Goal: Information Seeking & Learning: Learn about a topic

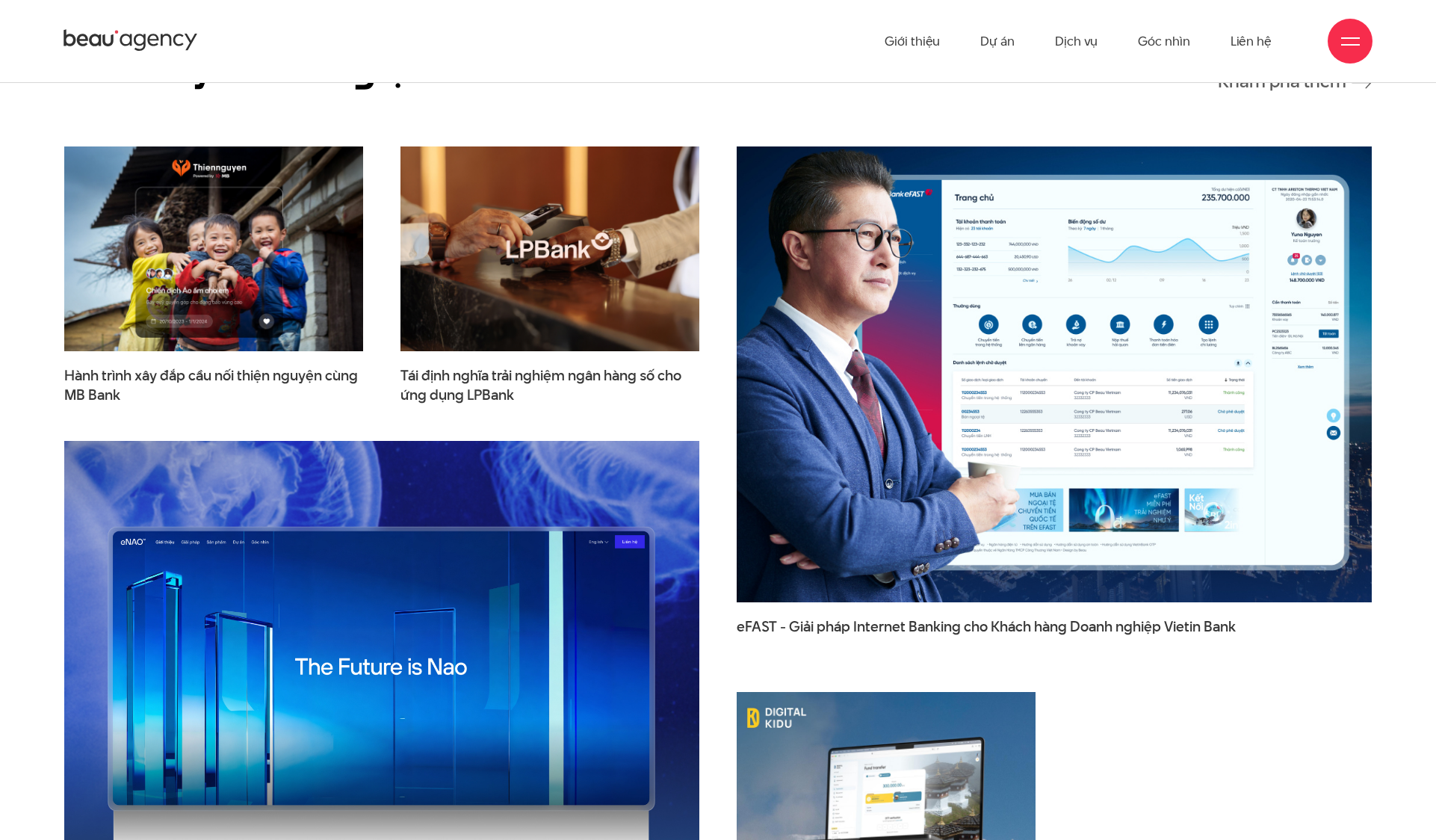
scroll to position [2376, 0]
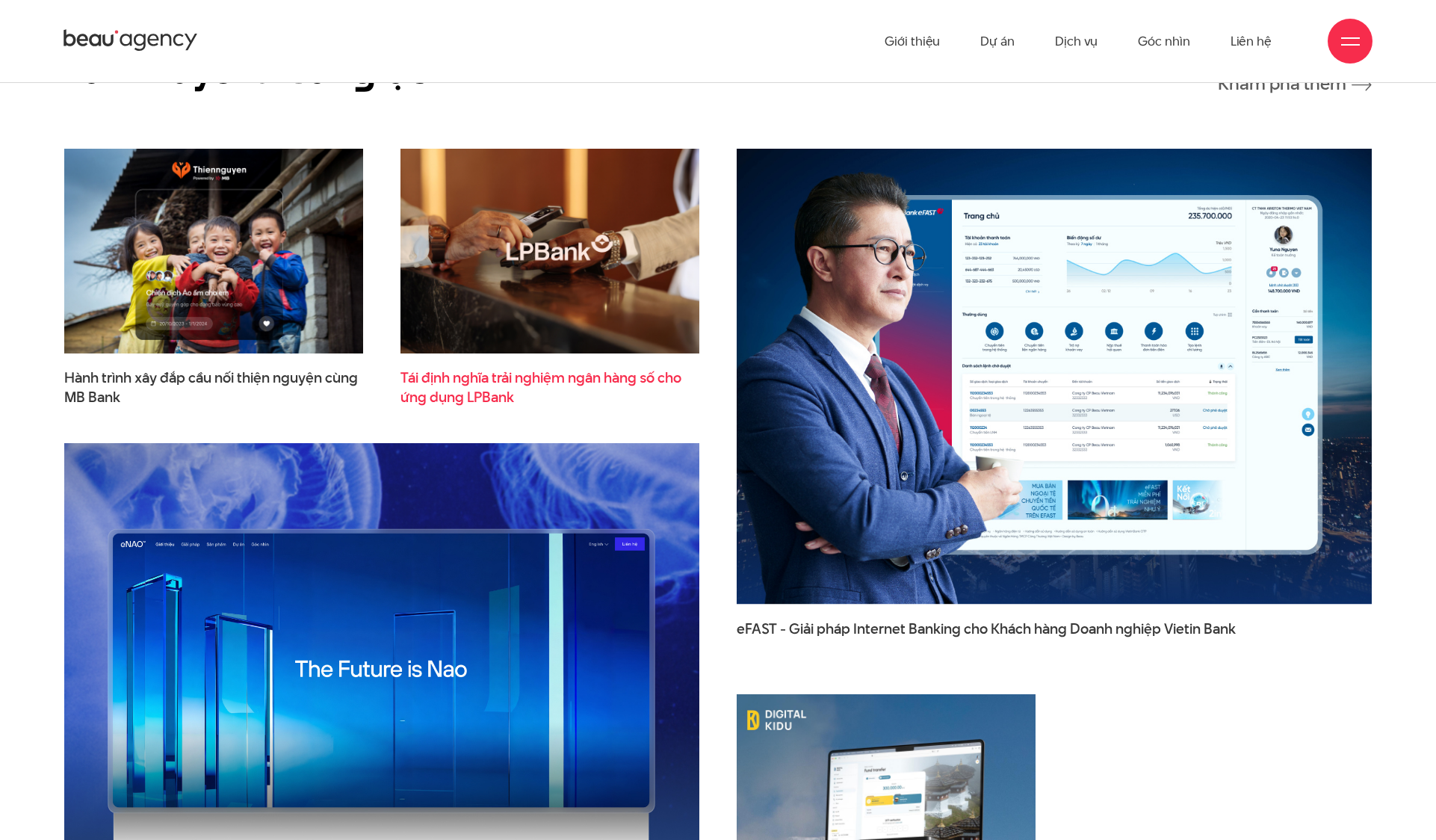
click at [544, 368] on span "Tái định nghĩa trải nghiệm ngân hàng số cho ứng dụng LPBank" at bounding box center [550, 387] width 299 height 37
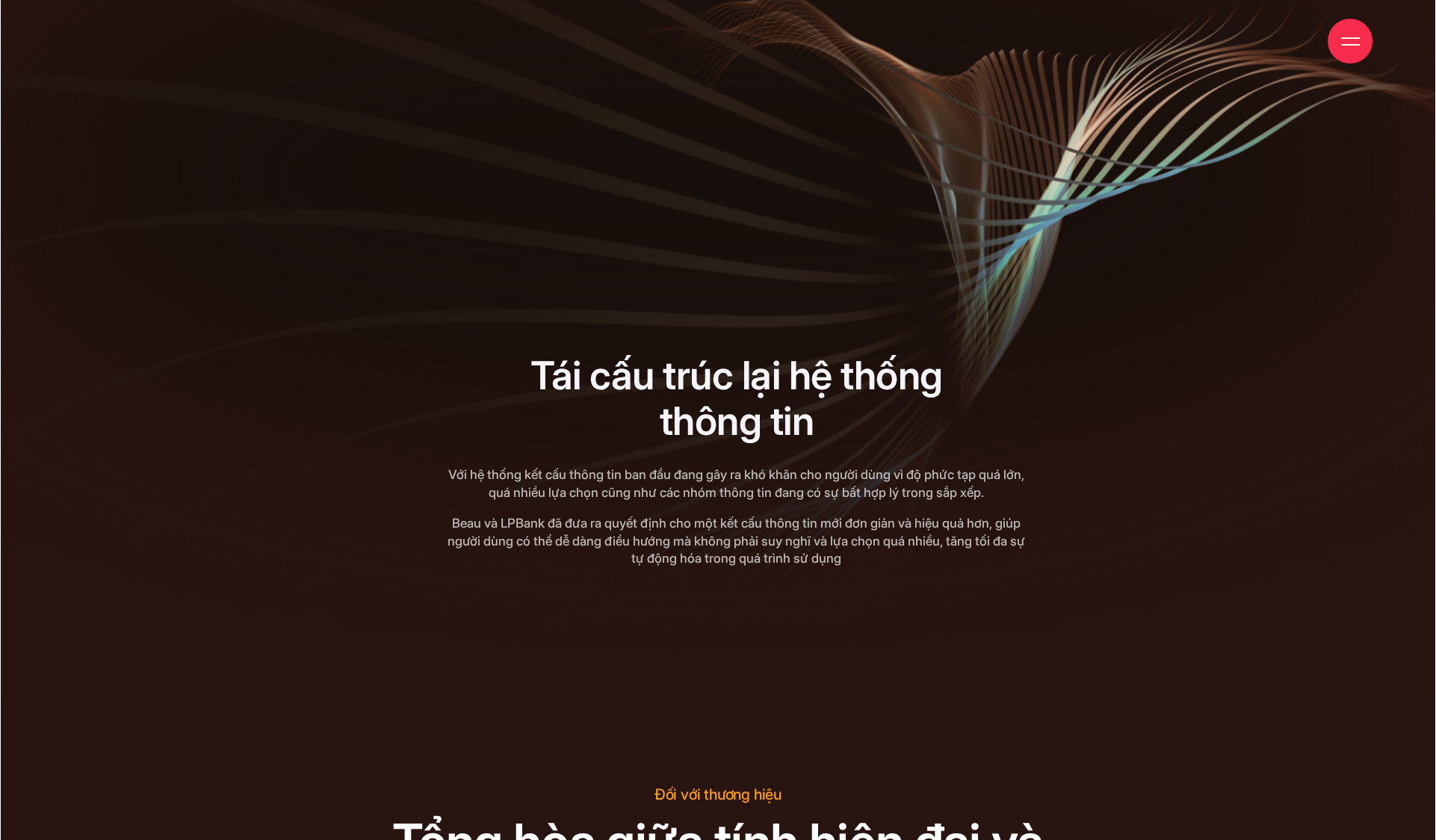
click at [1348, 37] on span at bounding box center [1350, 38] width 19 height 2
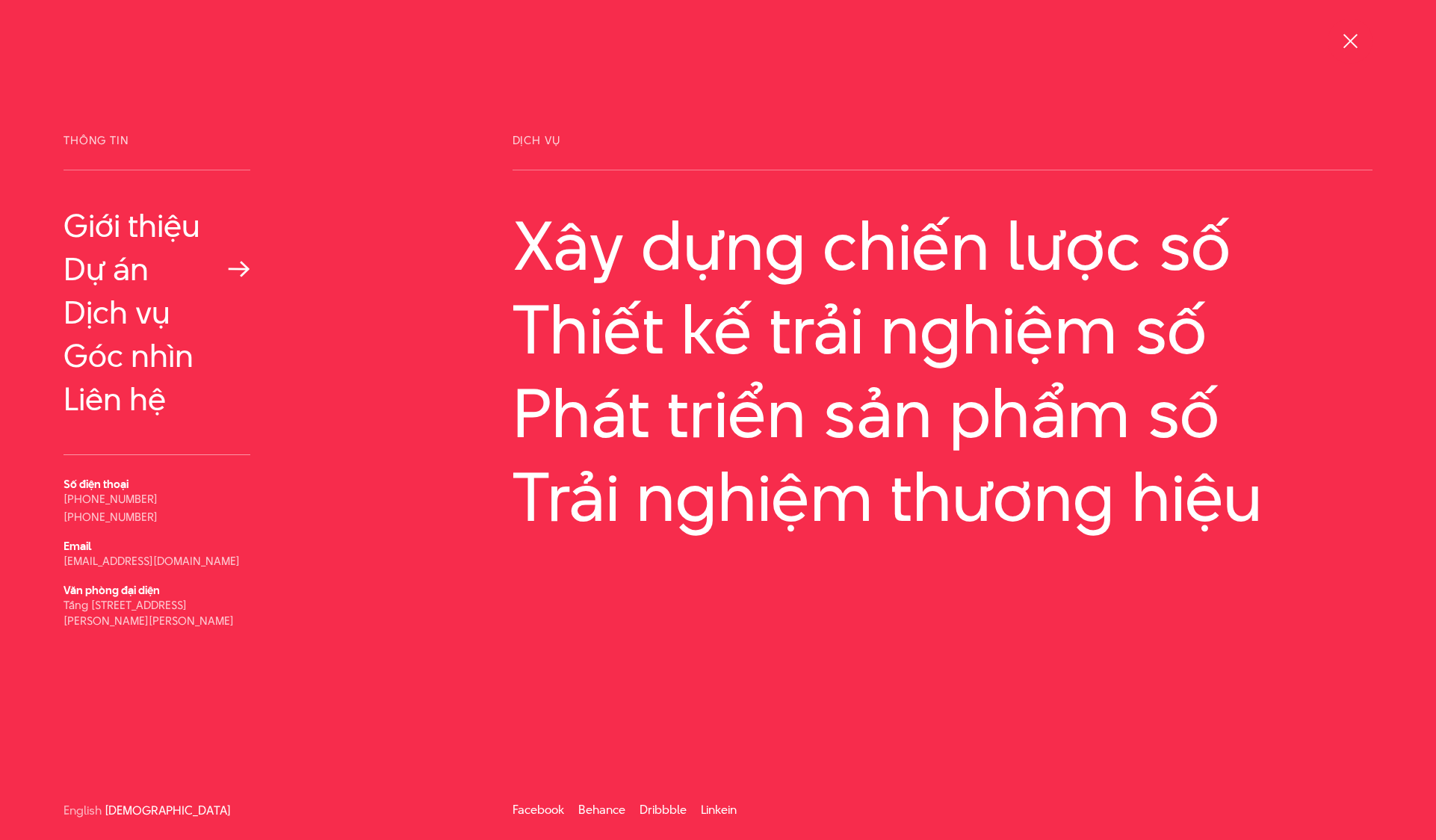
click at [101, 271] on link "Dự án" at bounding box center [157, 268] width 187 height 36
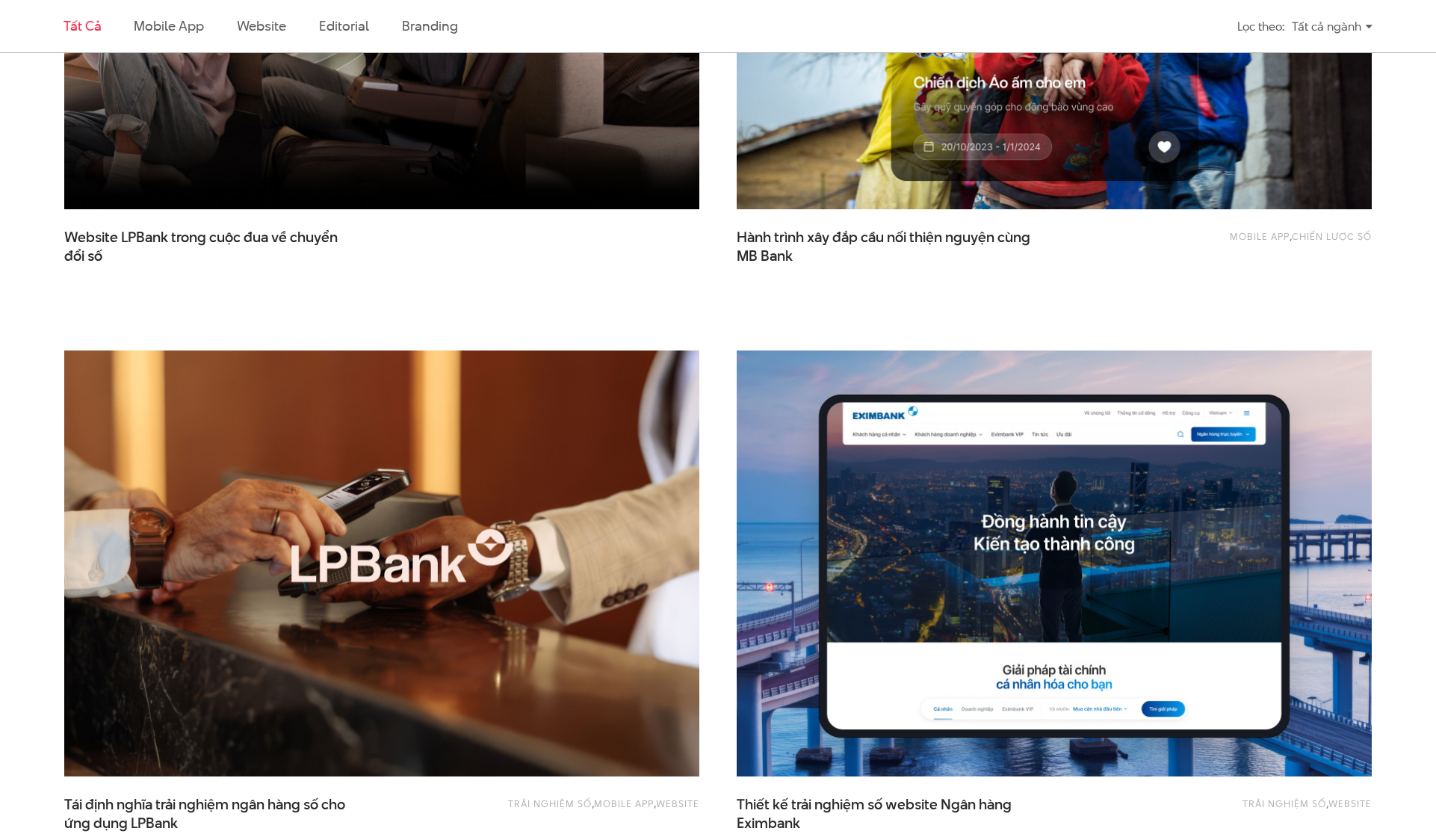
scroll to position [826, 0]
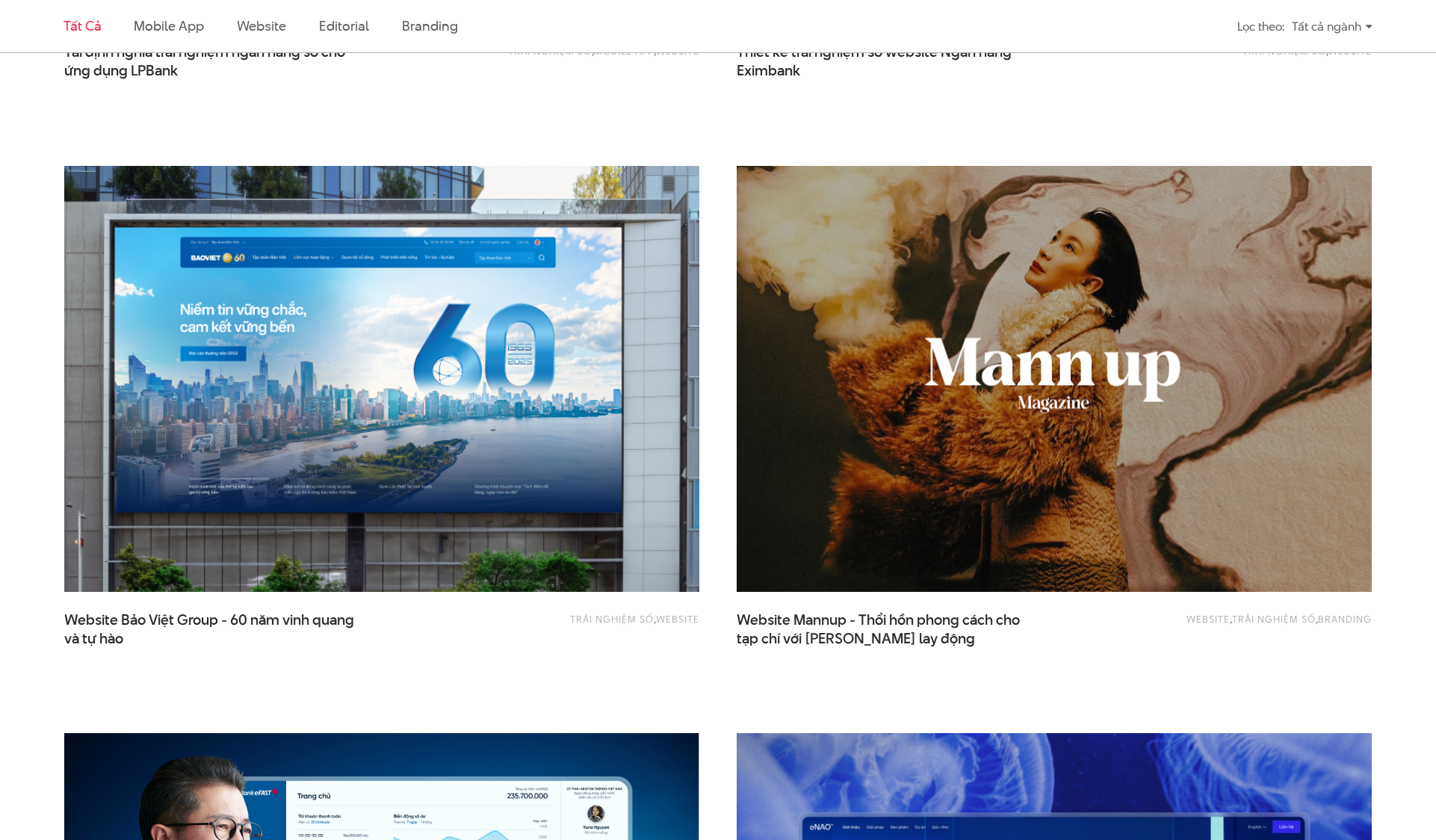
scroll to position [1569, 0]
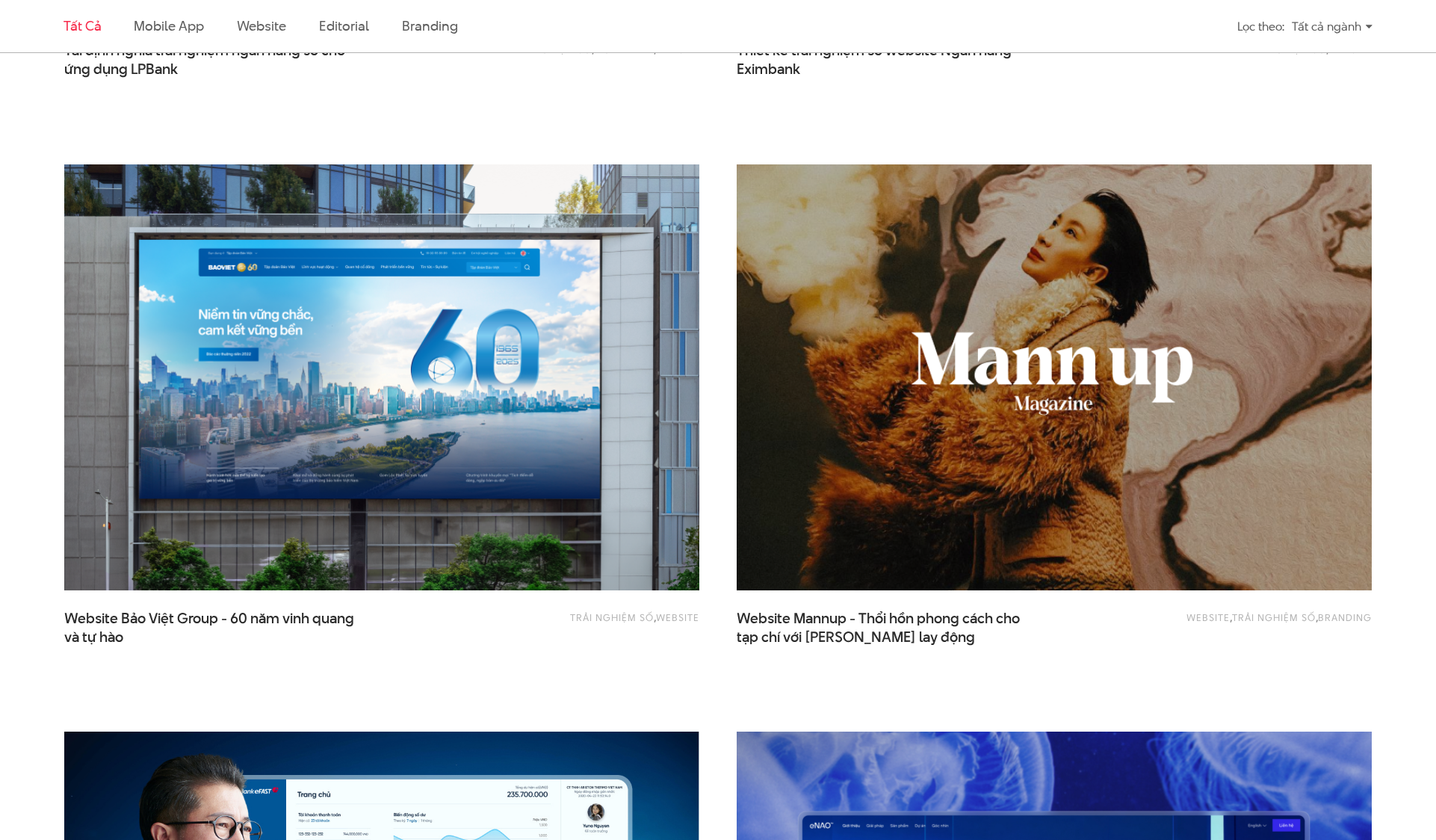
click at [830, 306] on img at bounding box center [1054, 377] width 698 height 468
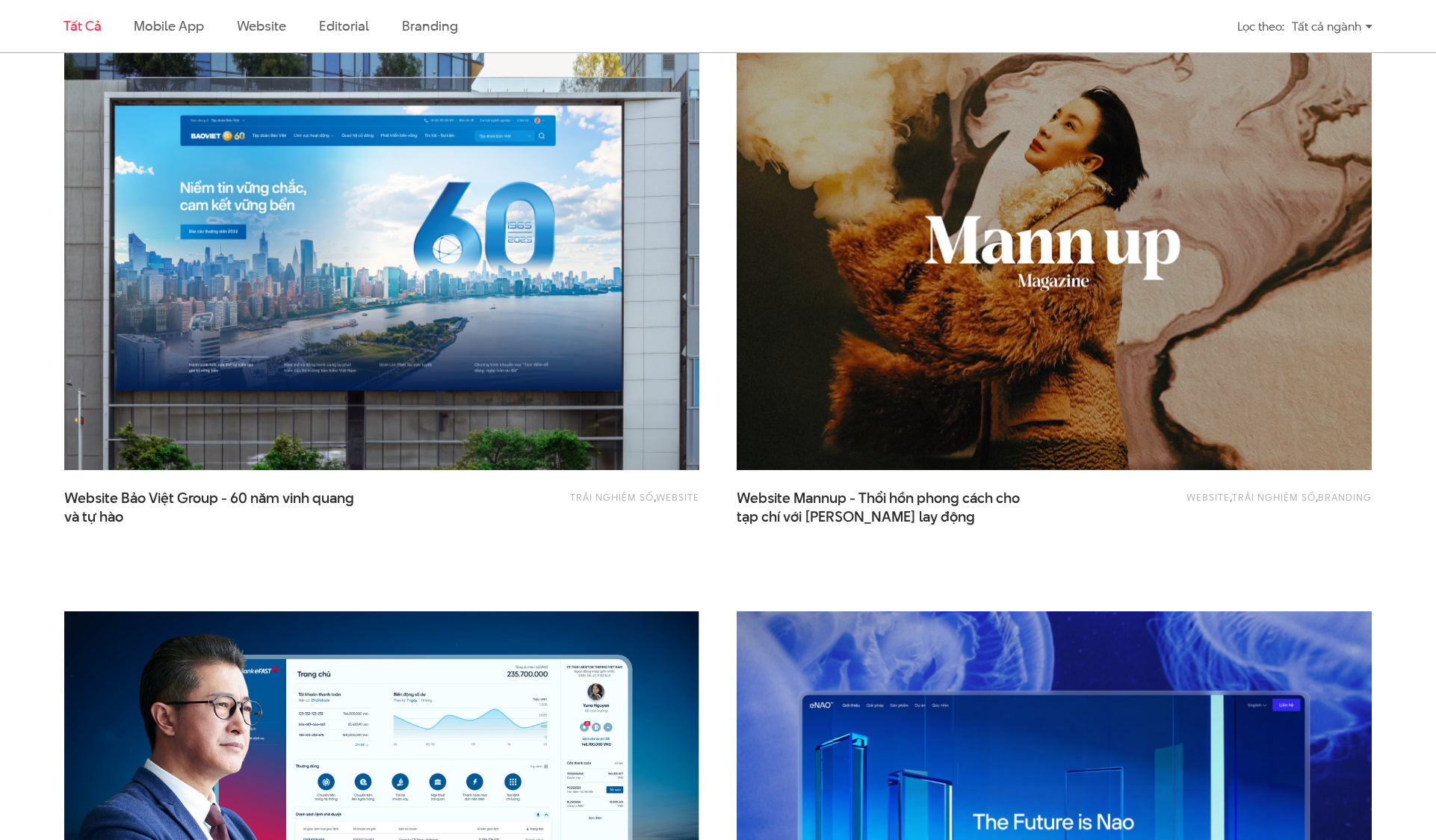
scroll to position [1692, 0]
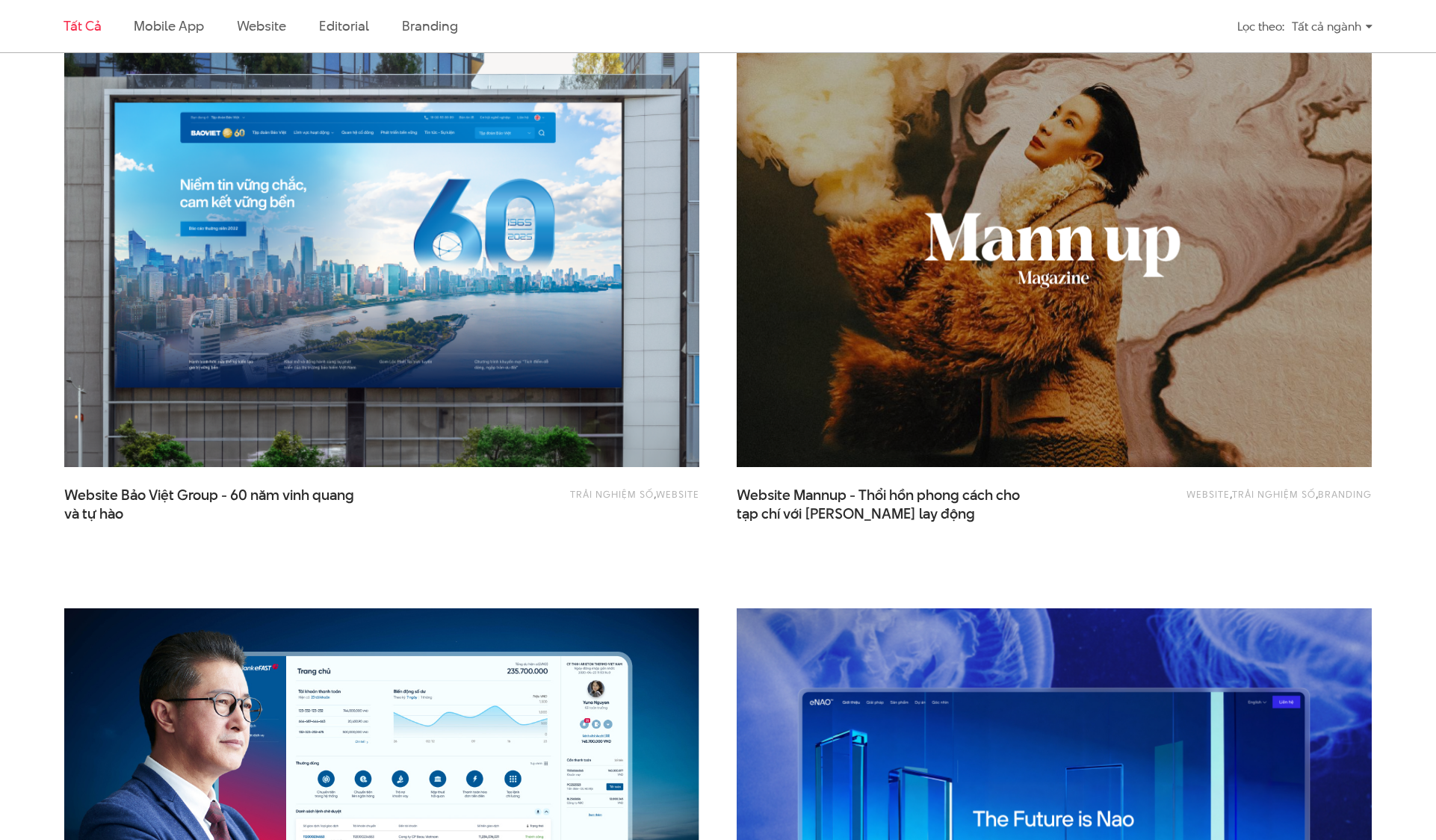
click at [446, 287] on img at bounding box center [381, 254] width 698 height 468
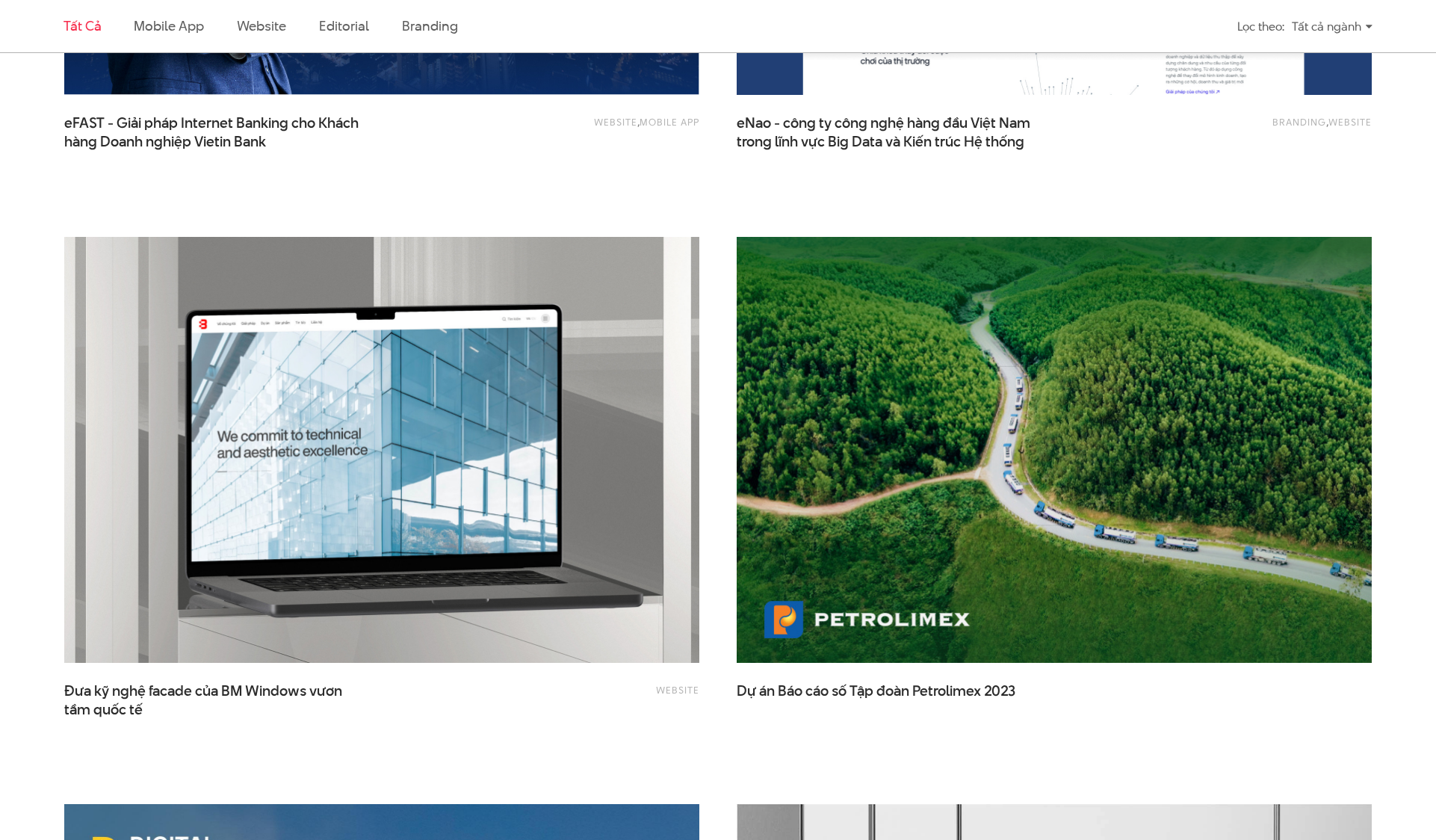
scroll to position [2633, 0]
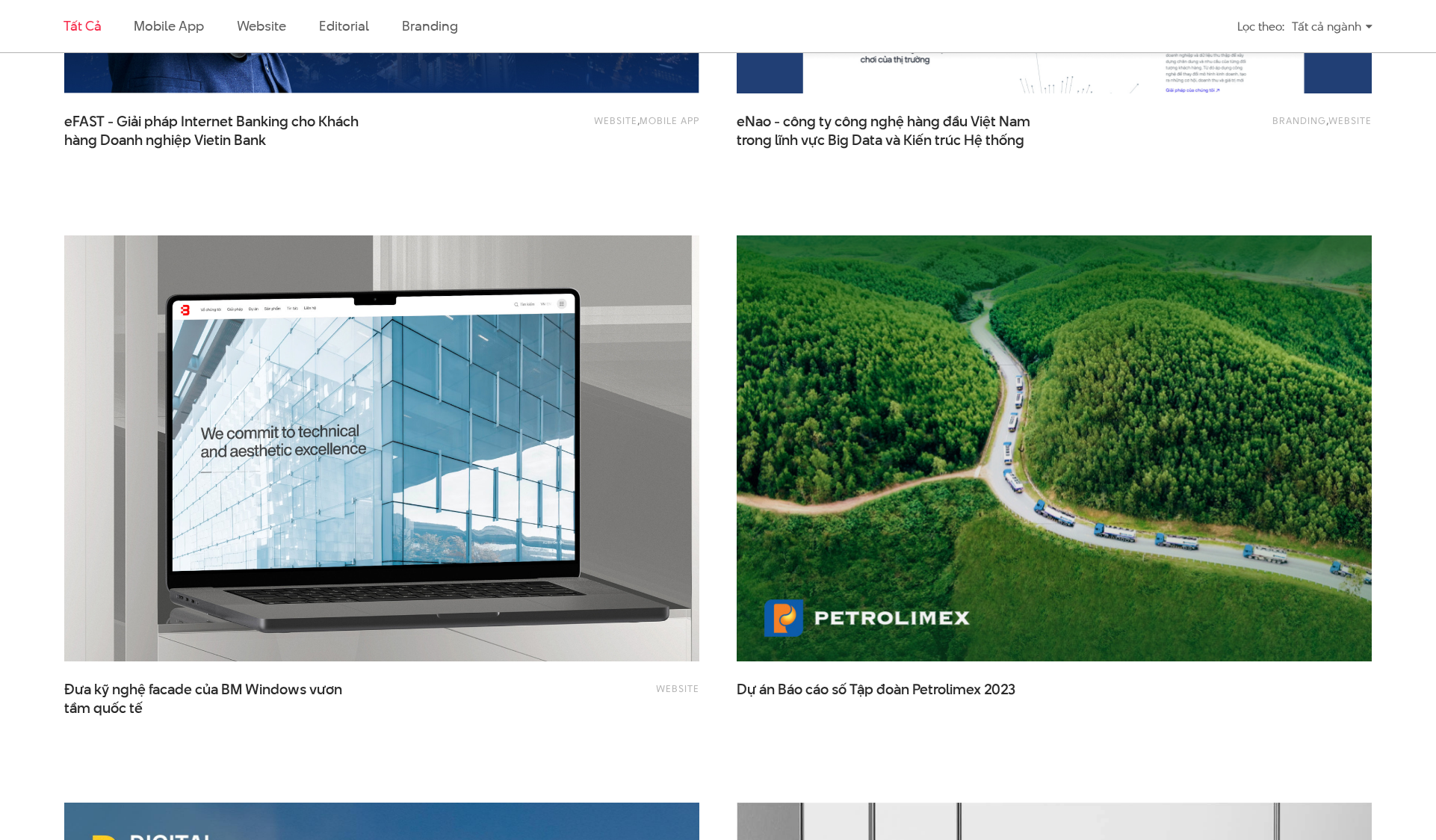
click at [454, 436] on img at bounding box center [381, 448] width 698 height 468
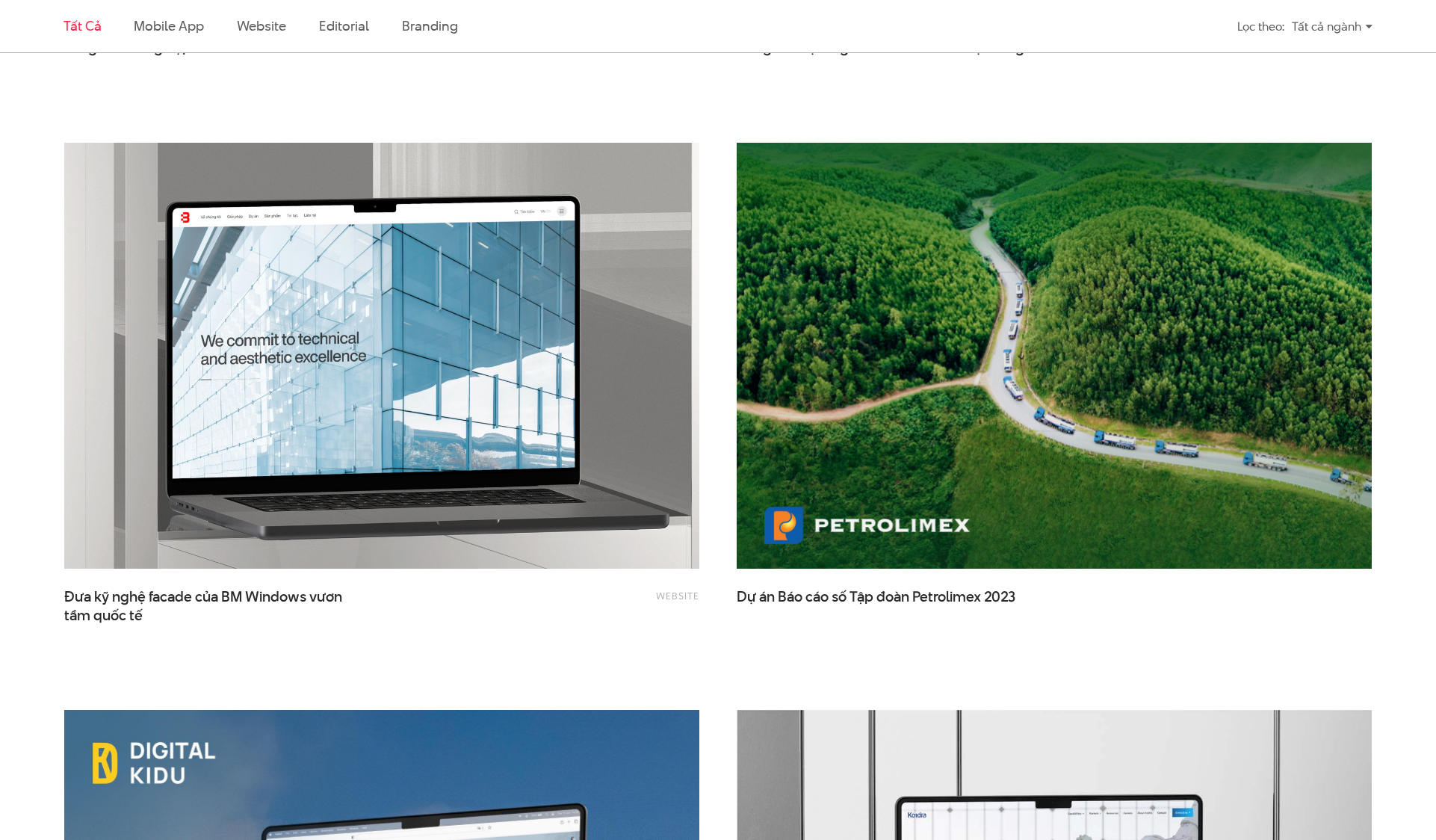
scroll to position [2675, 0]
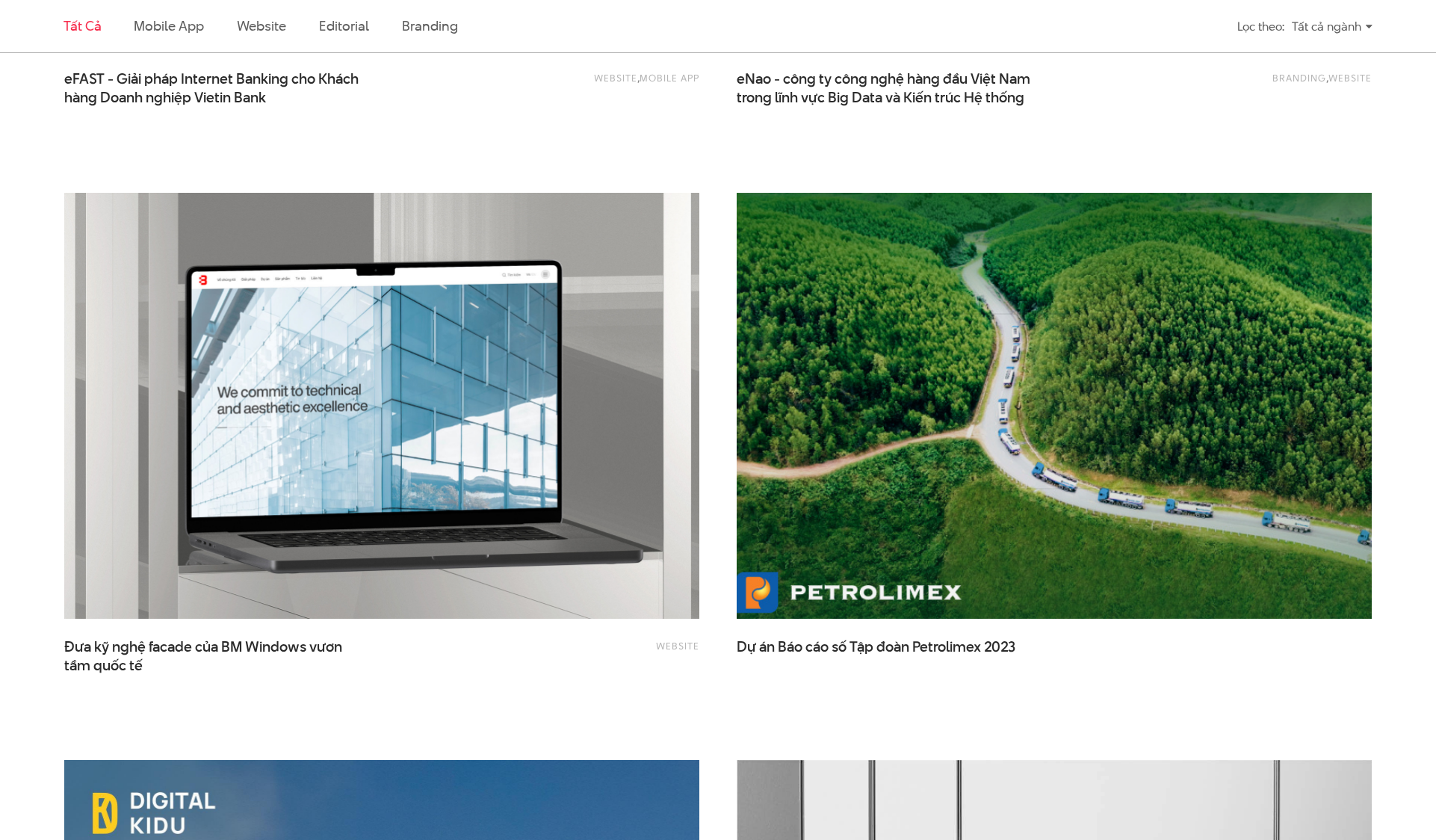
click at [1036, 388] on img at bounding box center [1054, 406] width 698 height 468
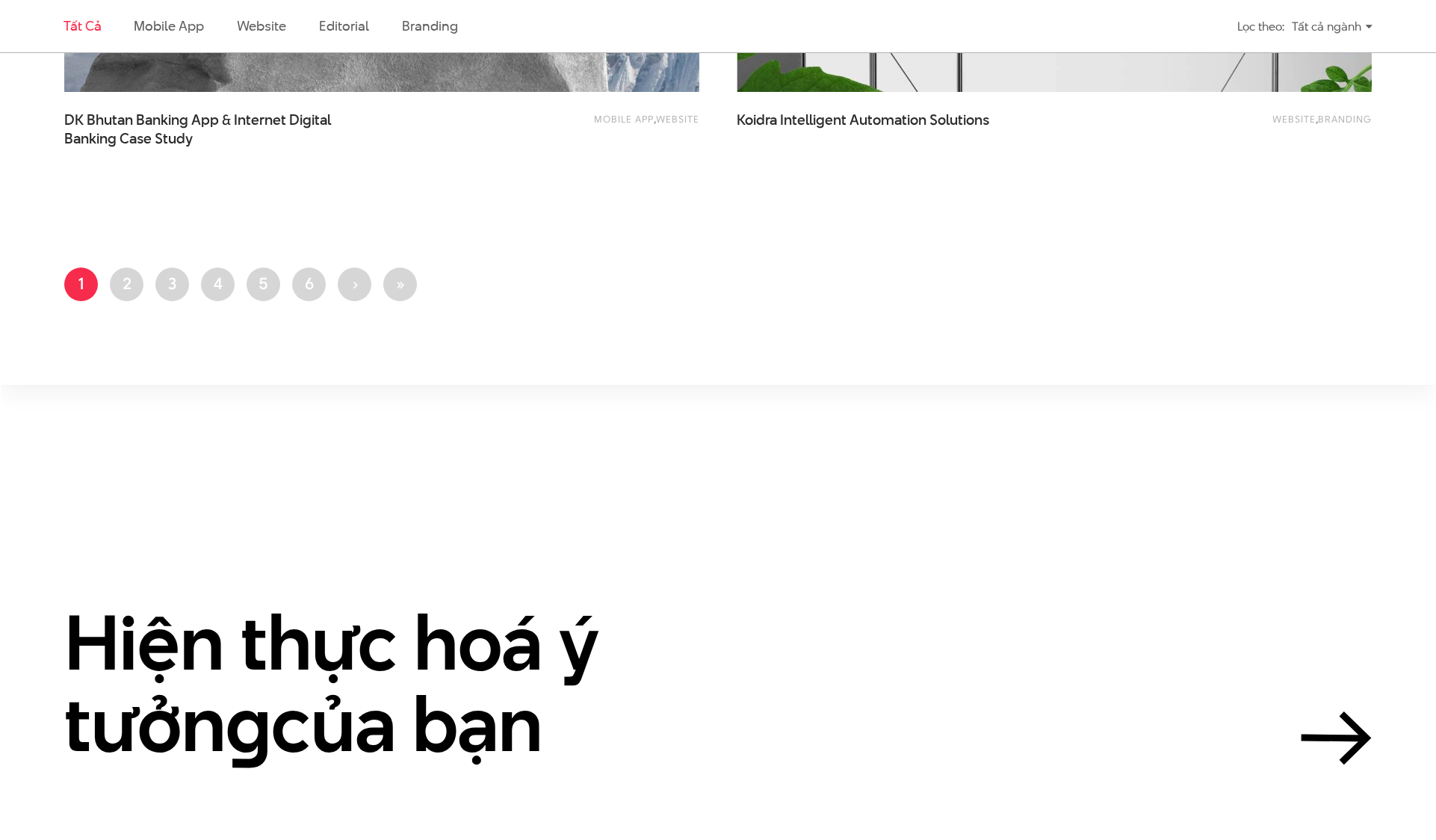
scroll to position [3772, 0]
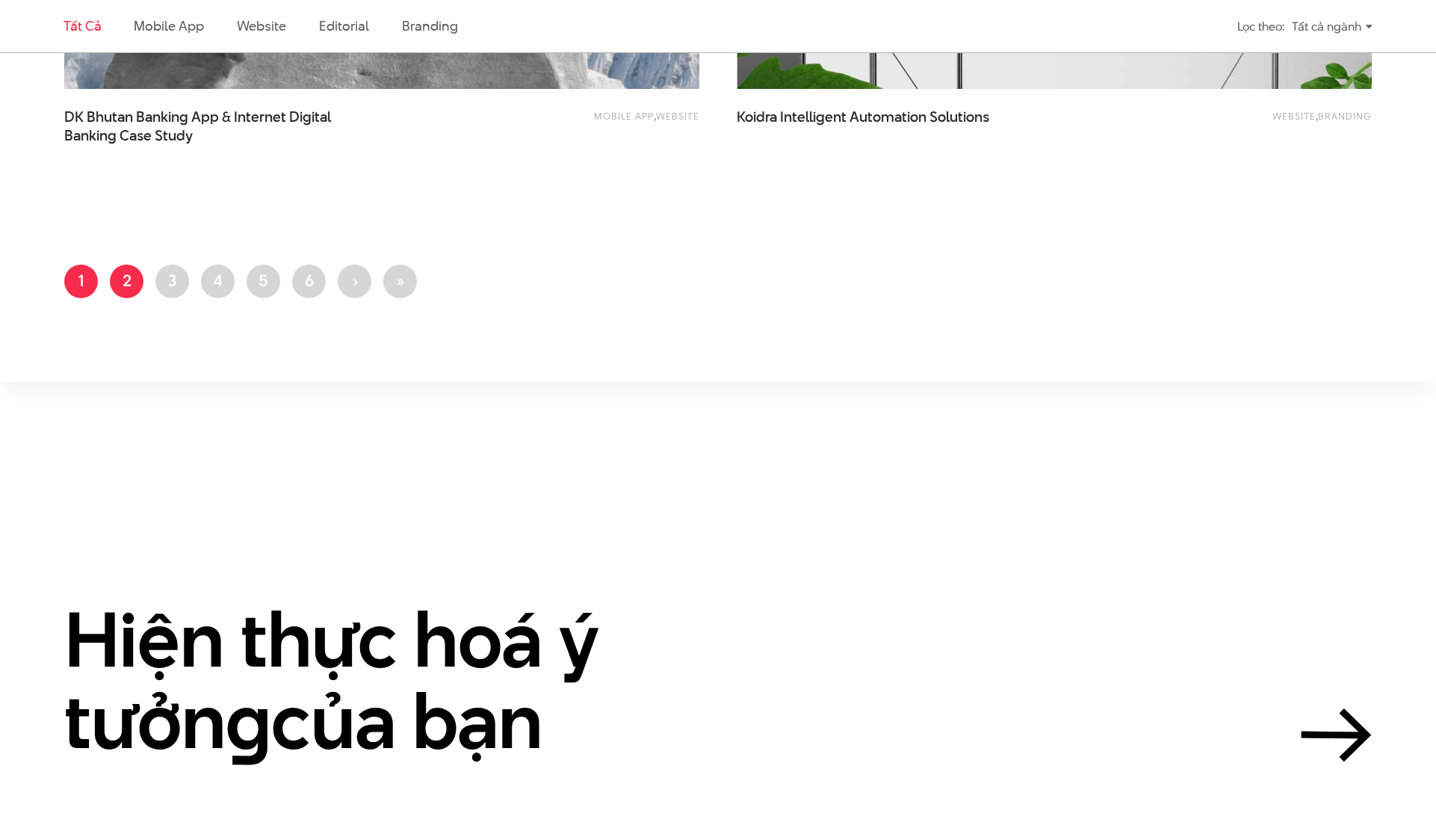
click at [129, 278] on link "Trang 2" at bounding box center [127, 281] width 33 height 33
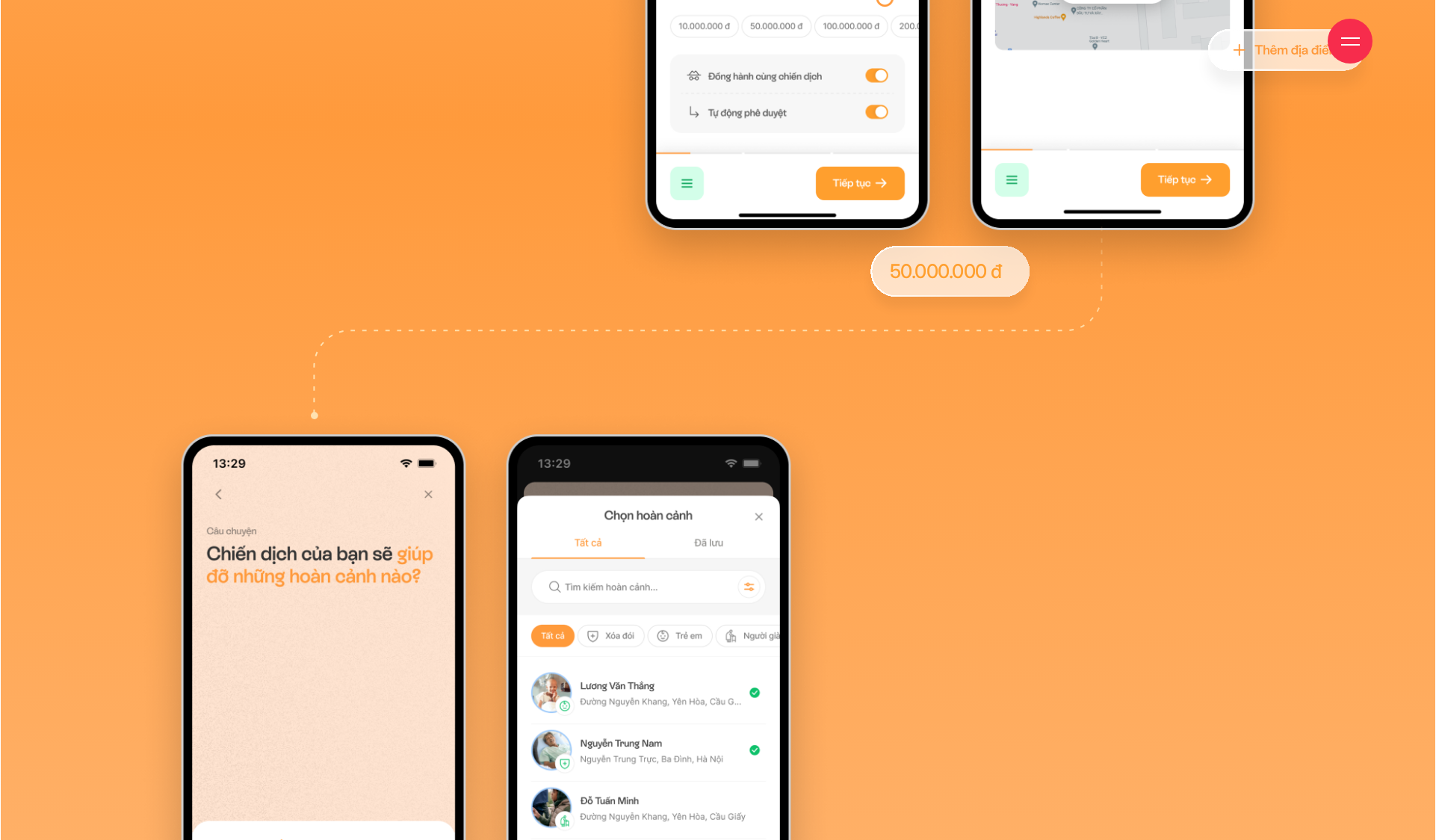
scroll to position [25180, 0]
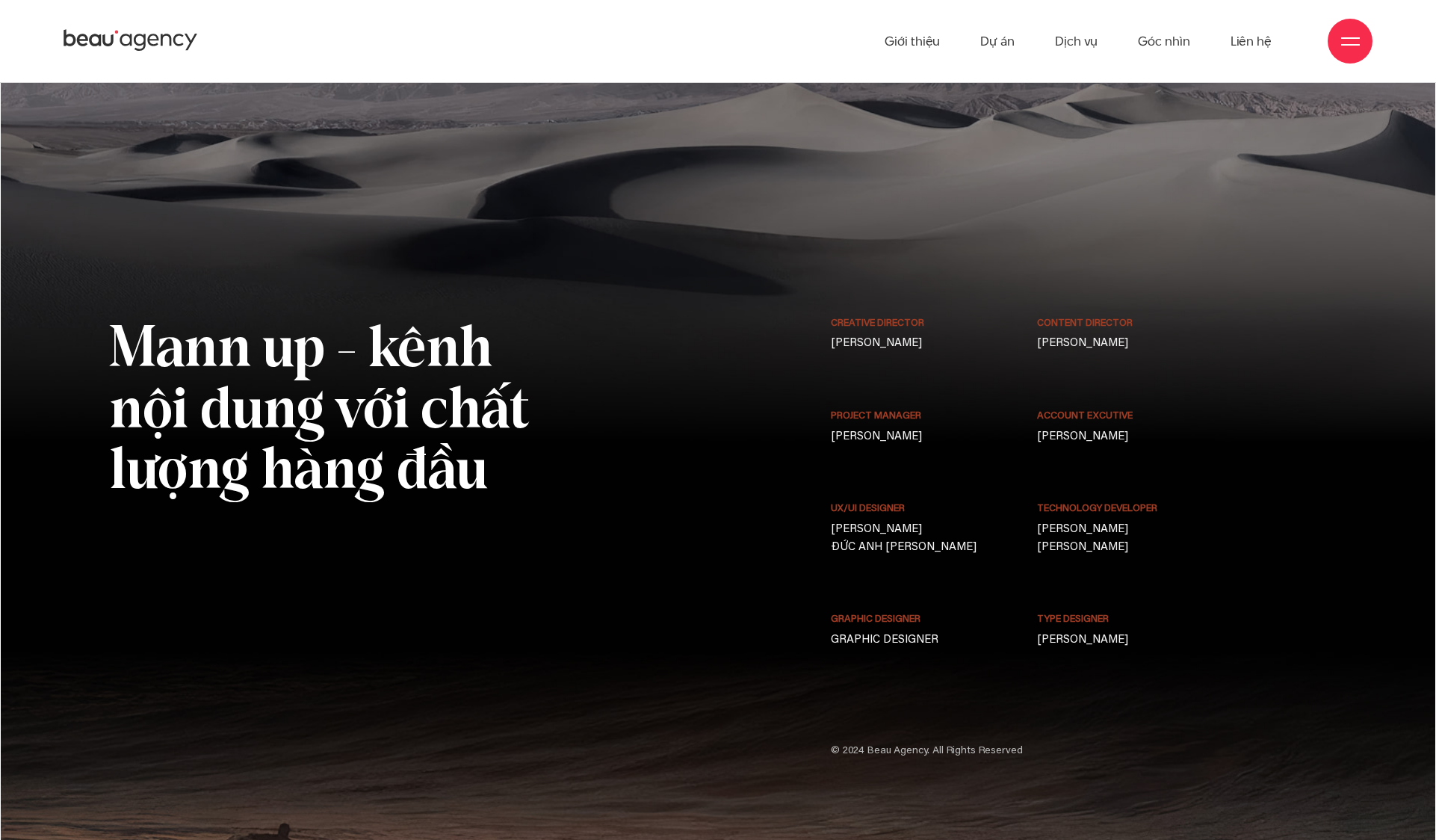
scroll to position [12168, 0]
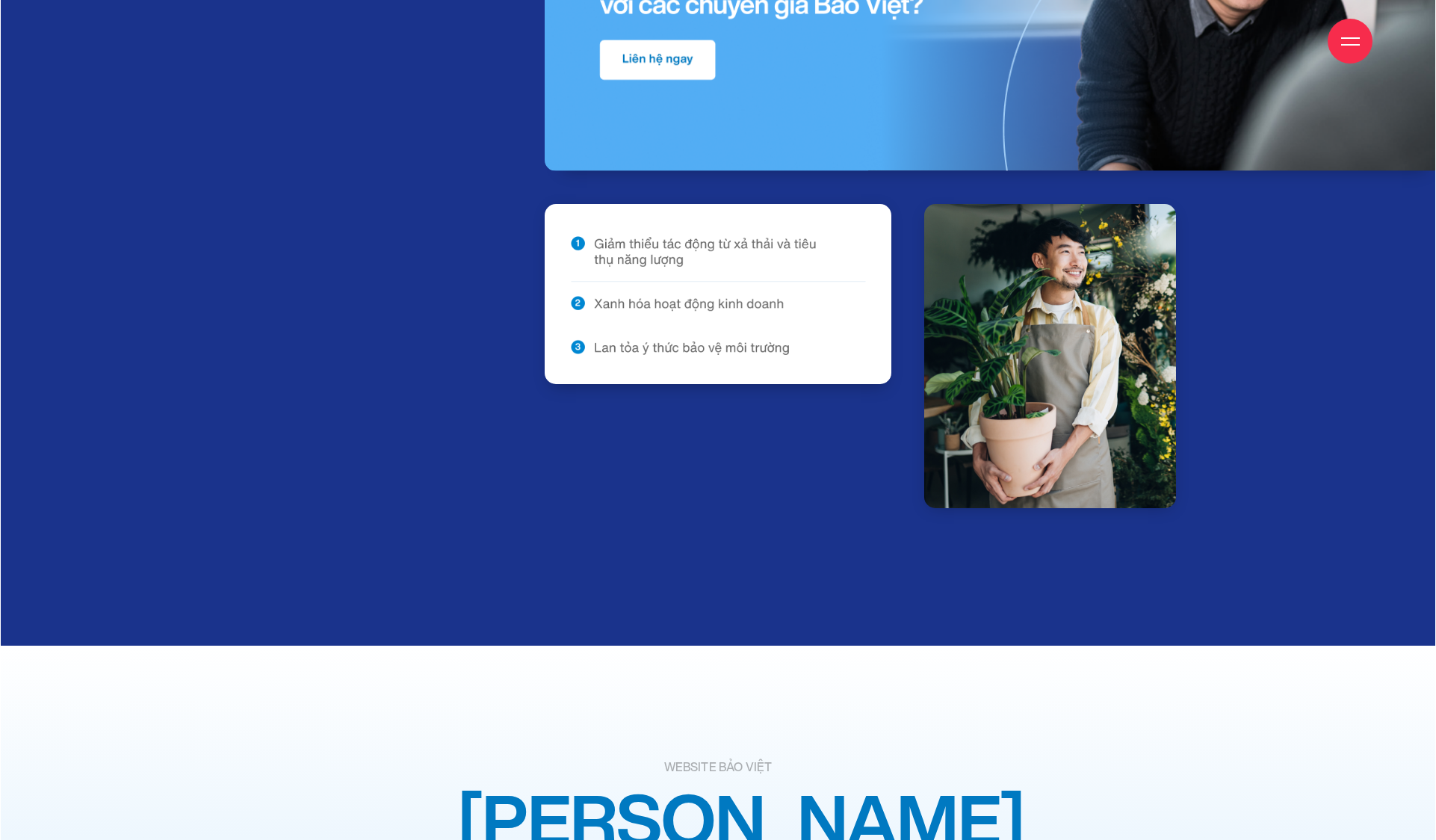
scroll to position [13474, 0]
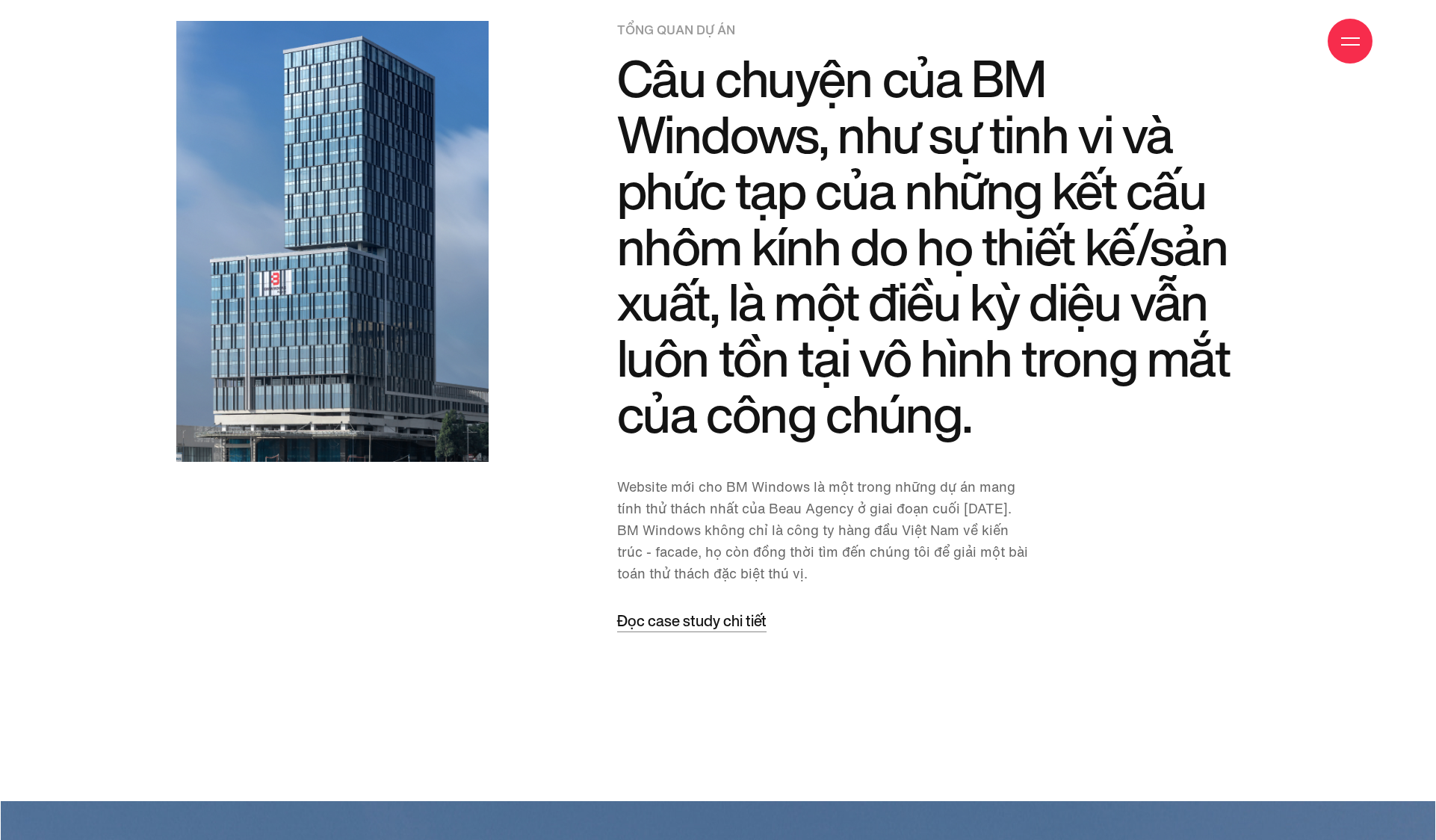
scroll to position [1787, 0]
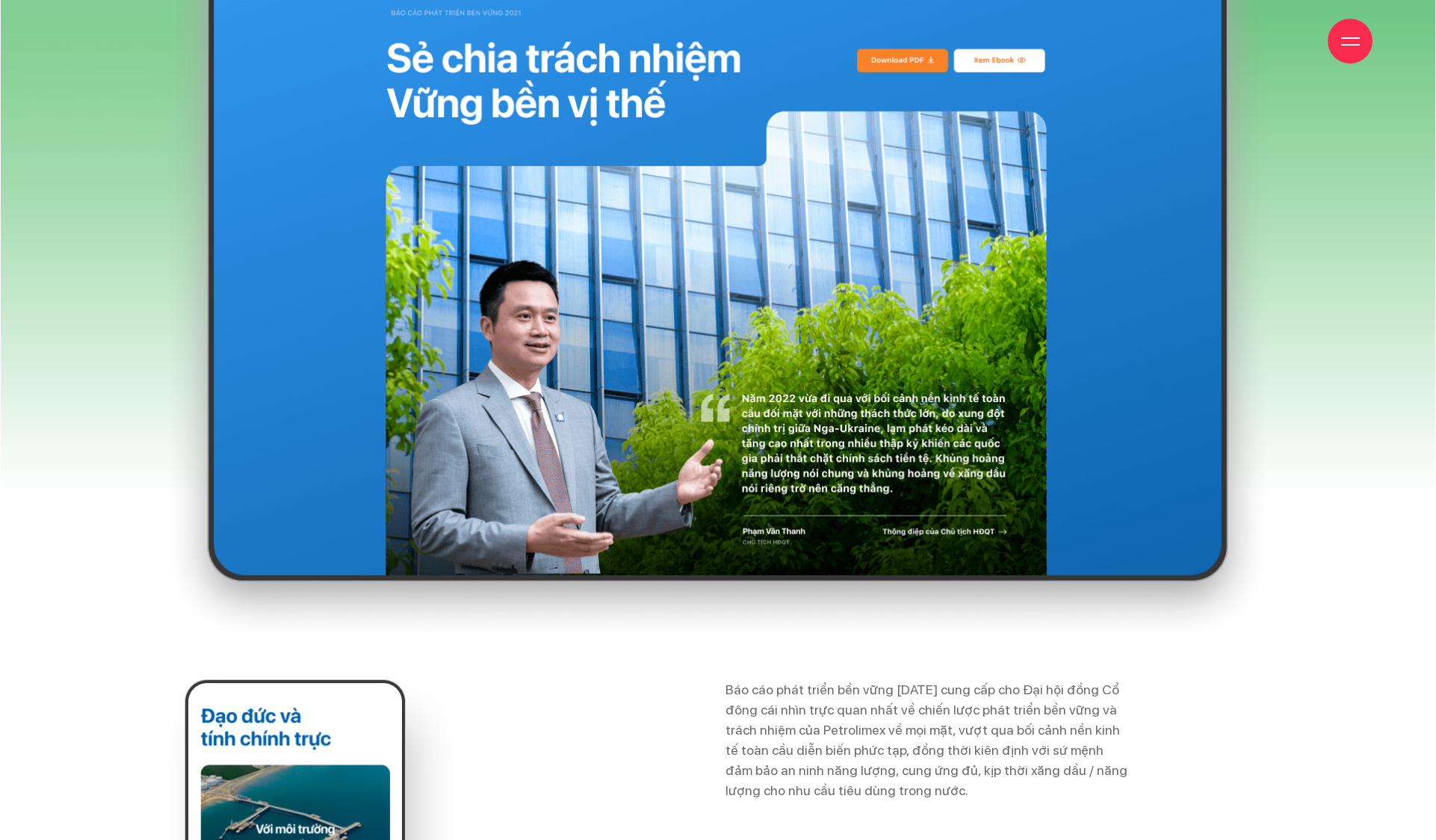
scroll to position [14582, 0]
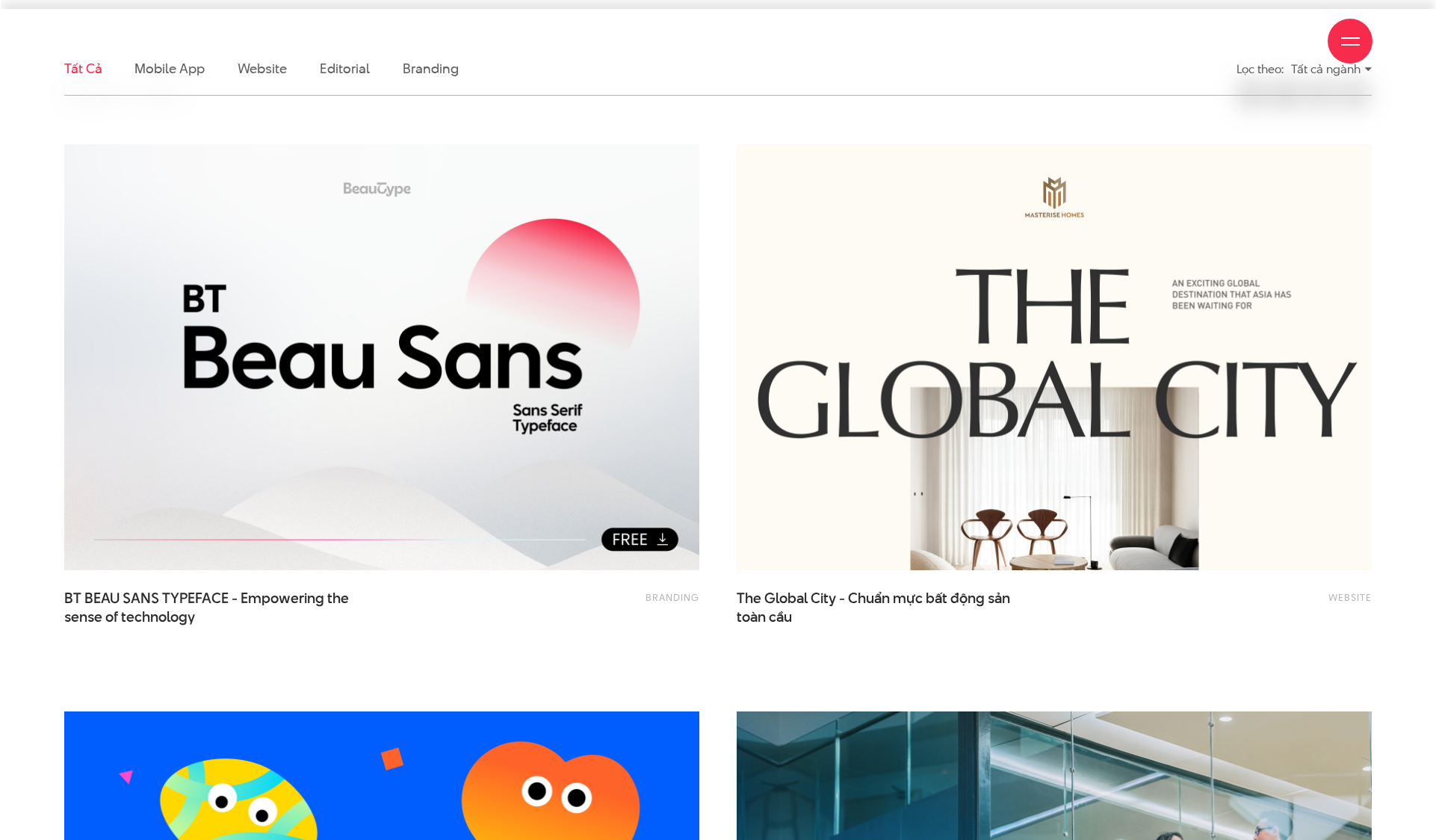
scroll to position [485, 0]
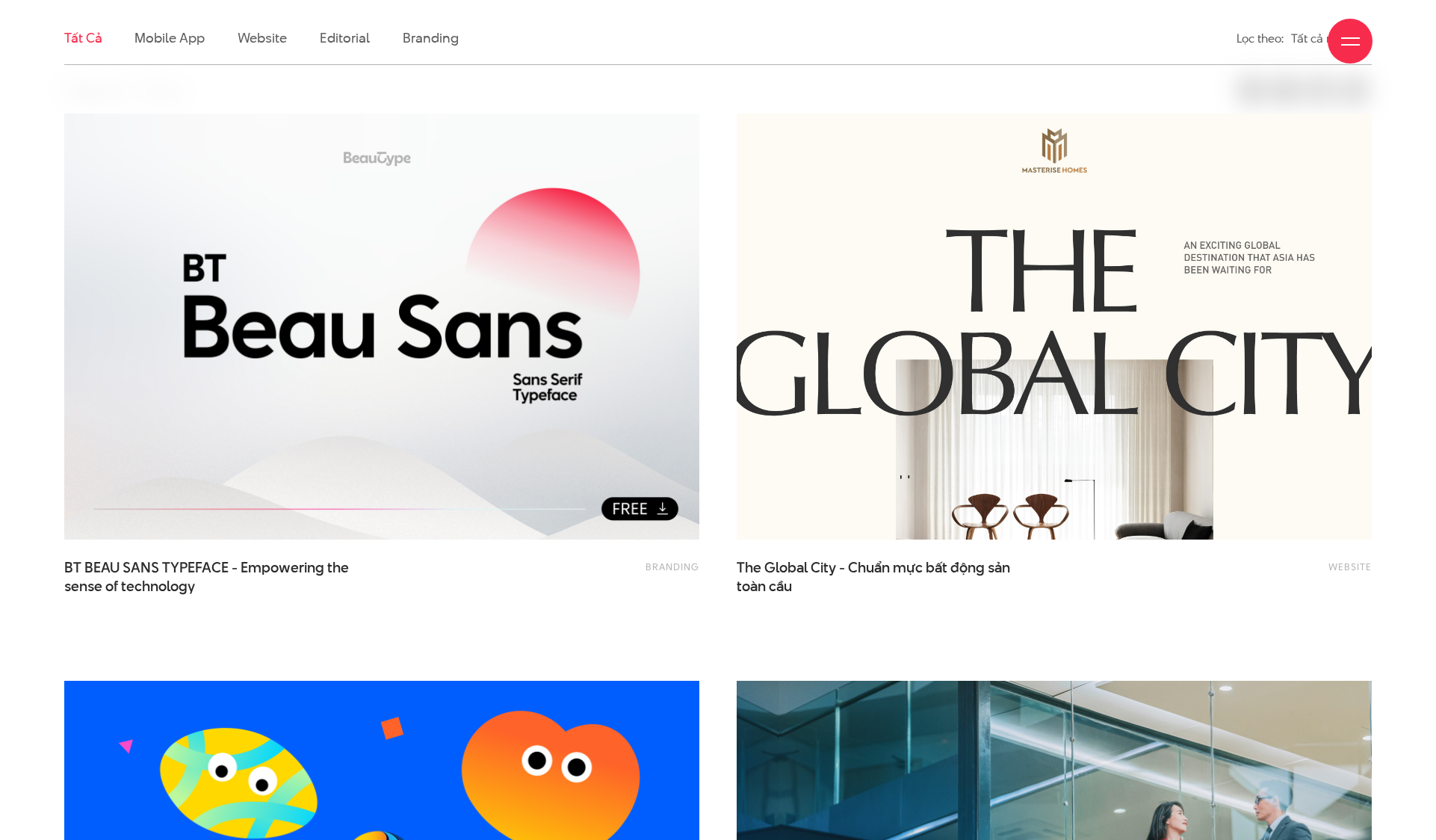
click at [1152, 319] on img at bounding box center [1054, 326] width 698 height 468
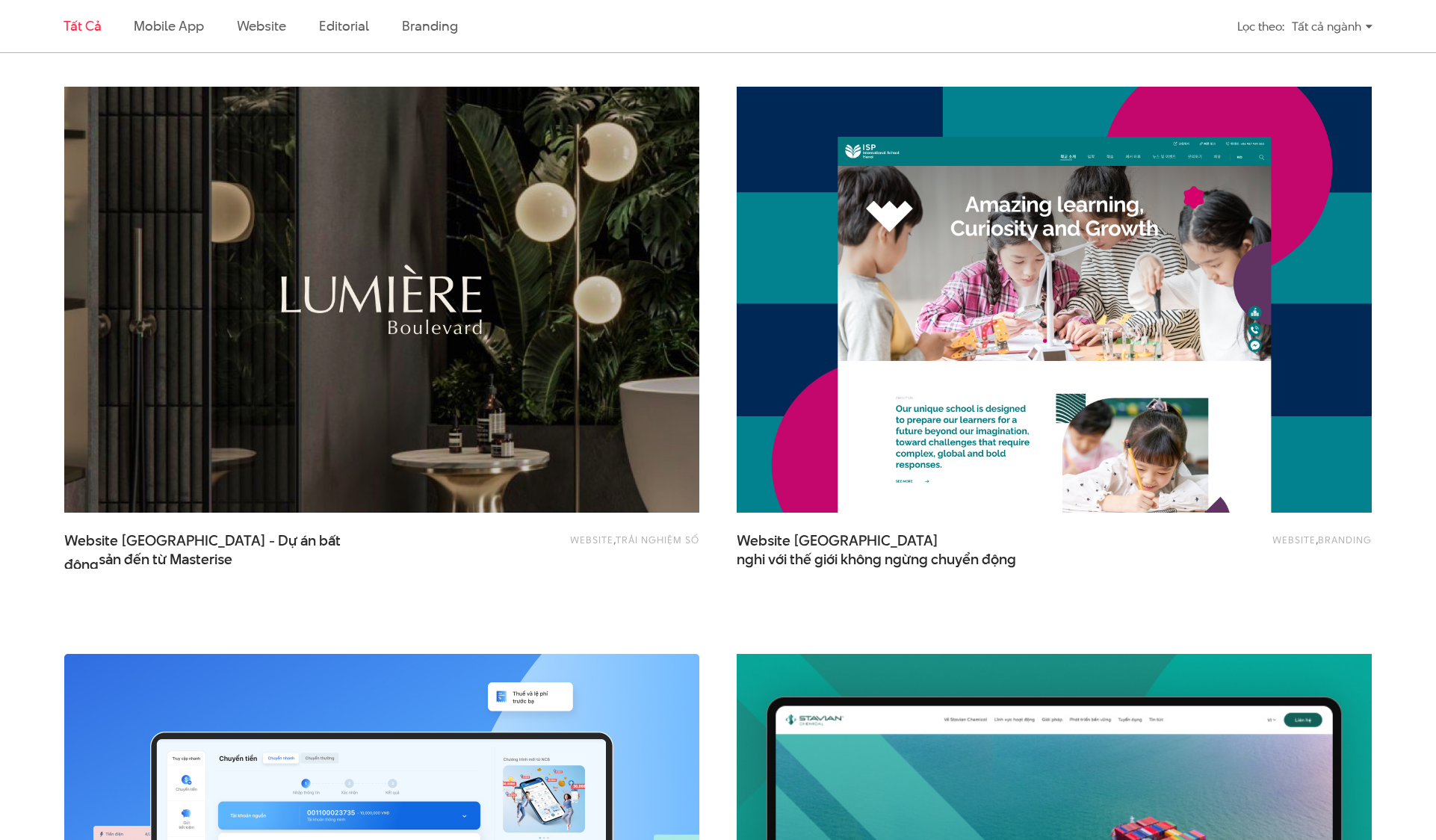
scroll to position [1648, 0]
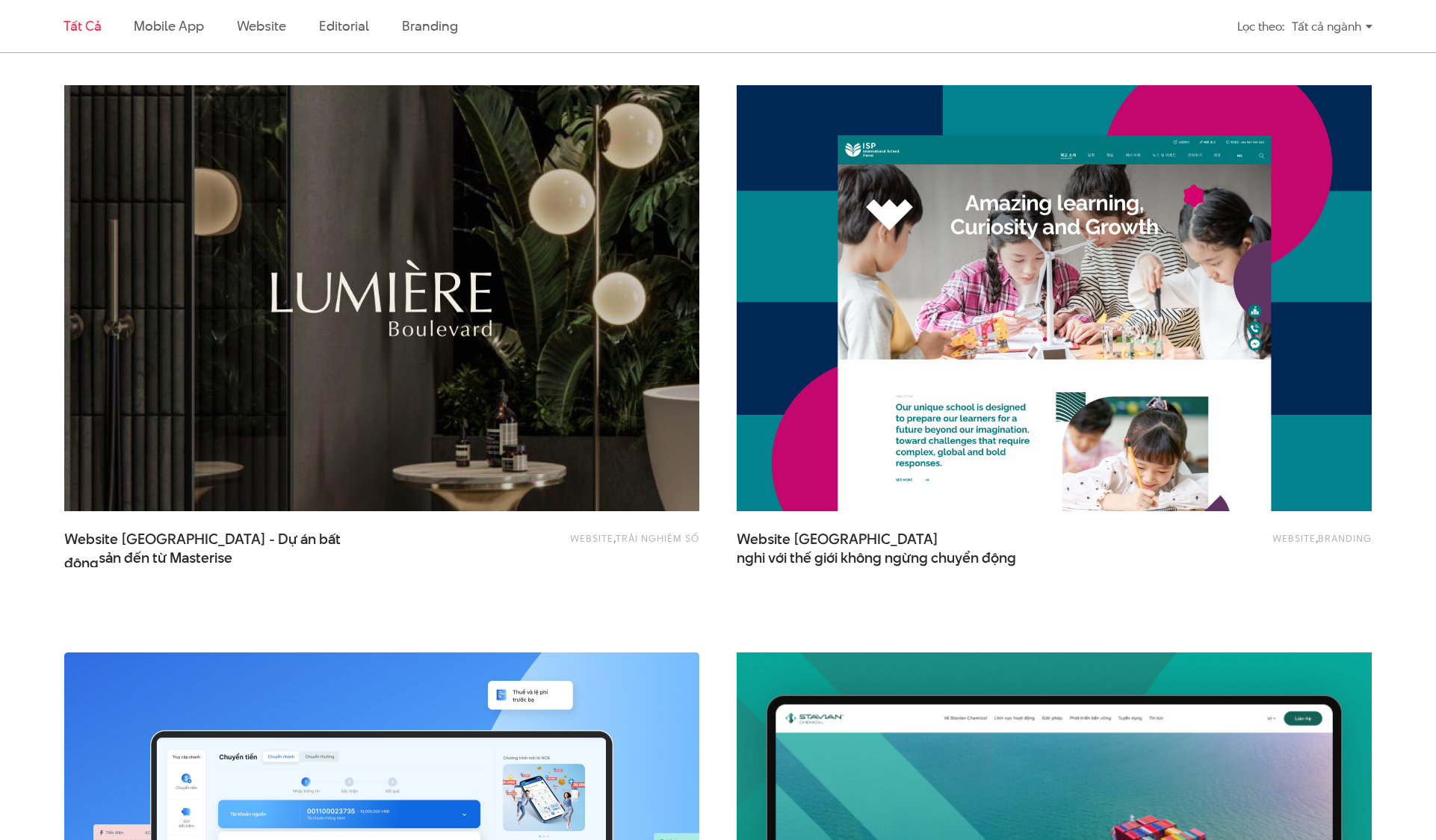
click at [400, 189] on img at bounding box center [381, 298] width 698 height 468
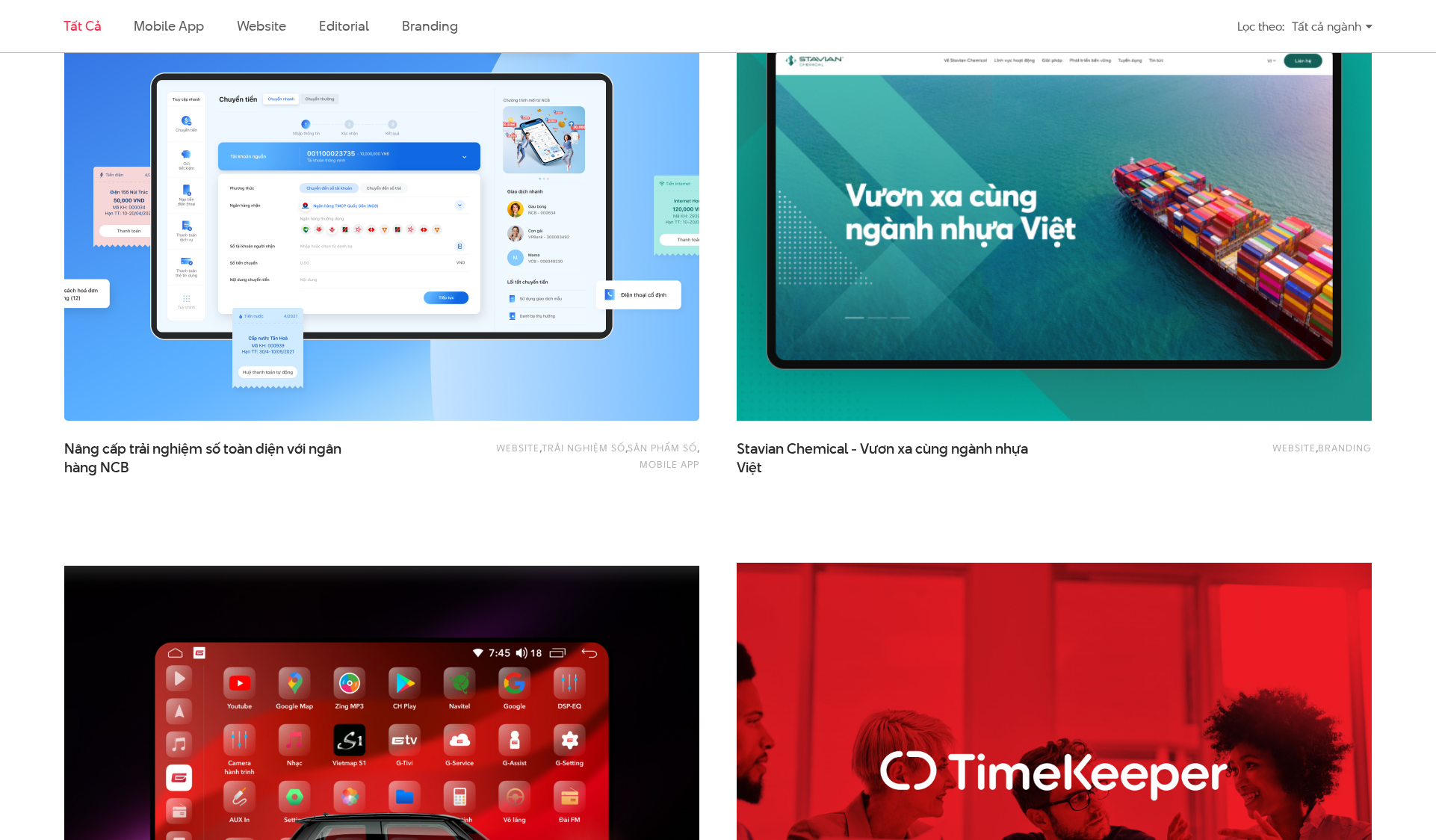
scroll to position [2302, 0]
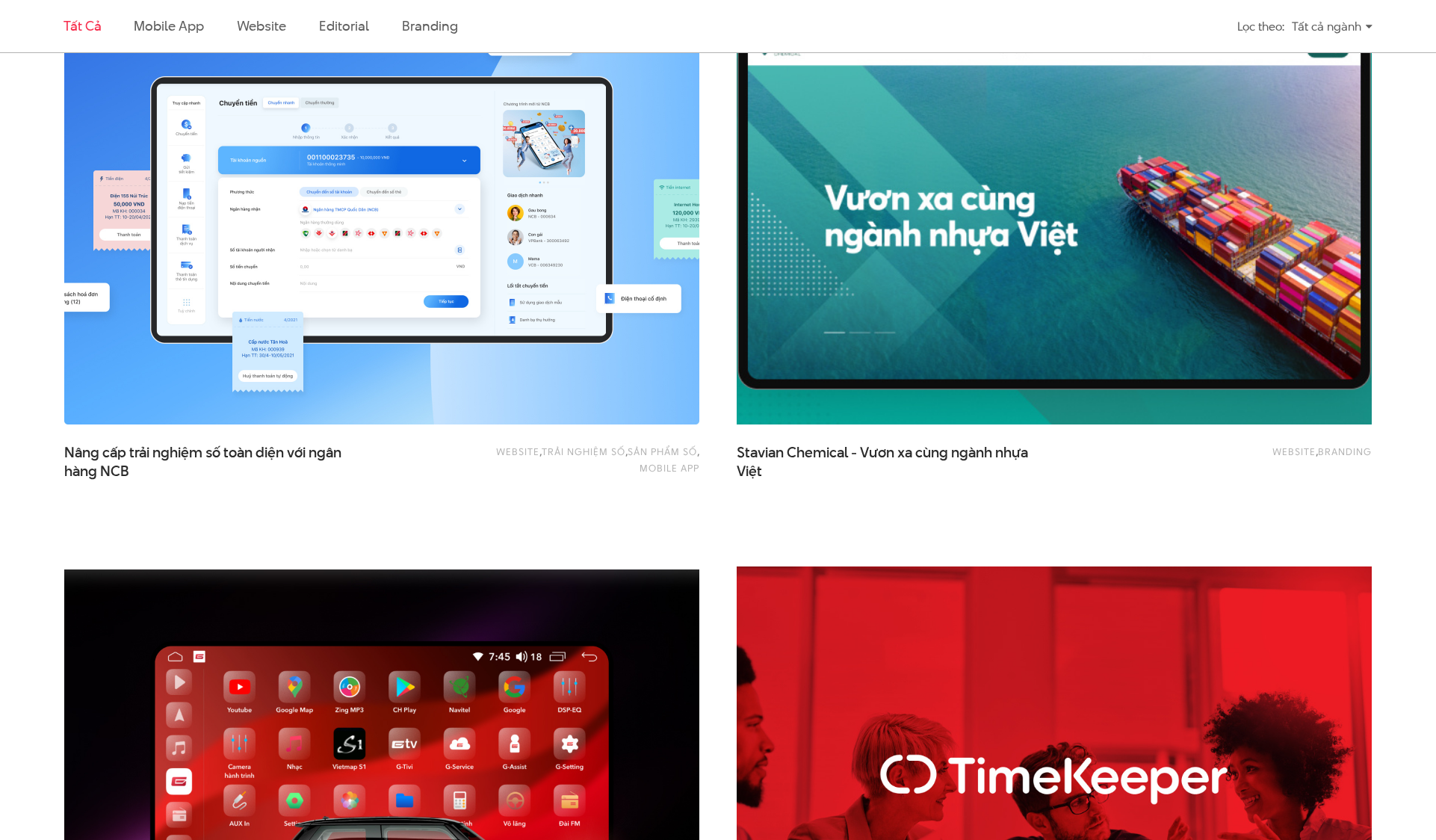
click at [953, 224] on img at bounding box center [1054, 211] width 698 height 468
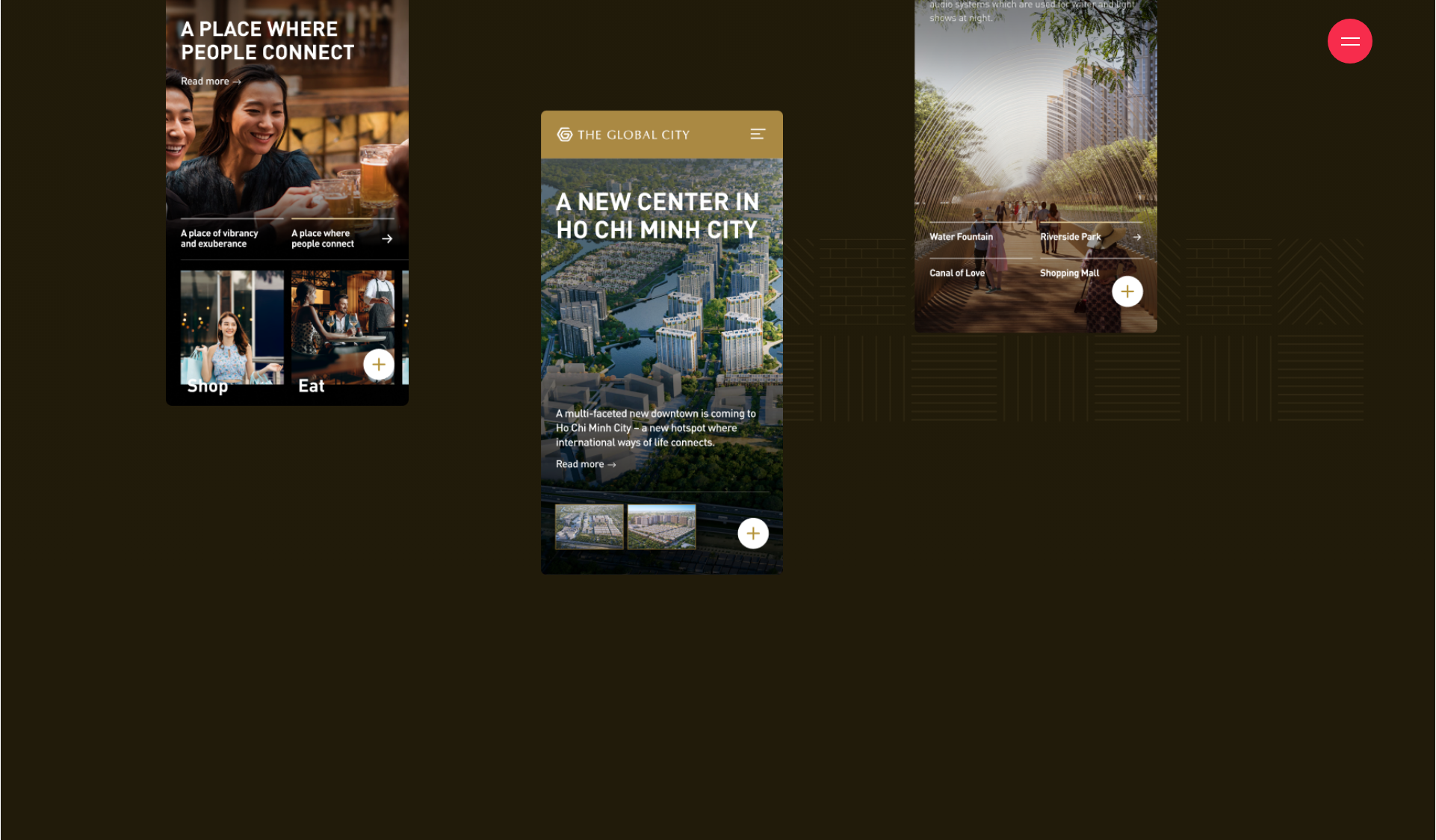
scroll to position [8605, 0]
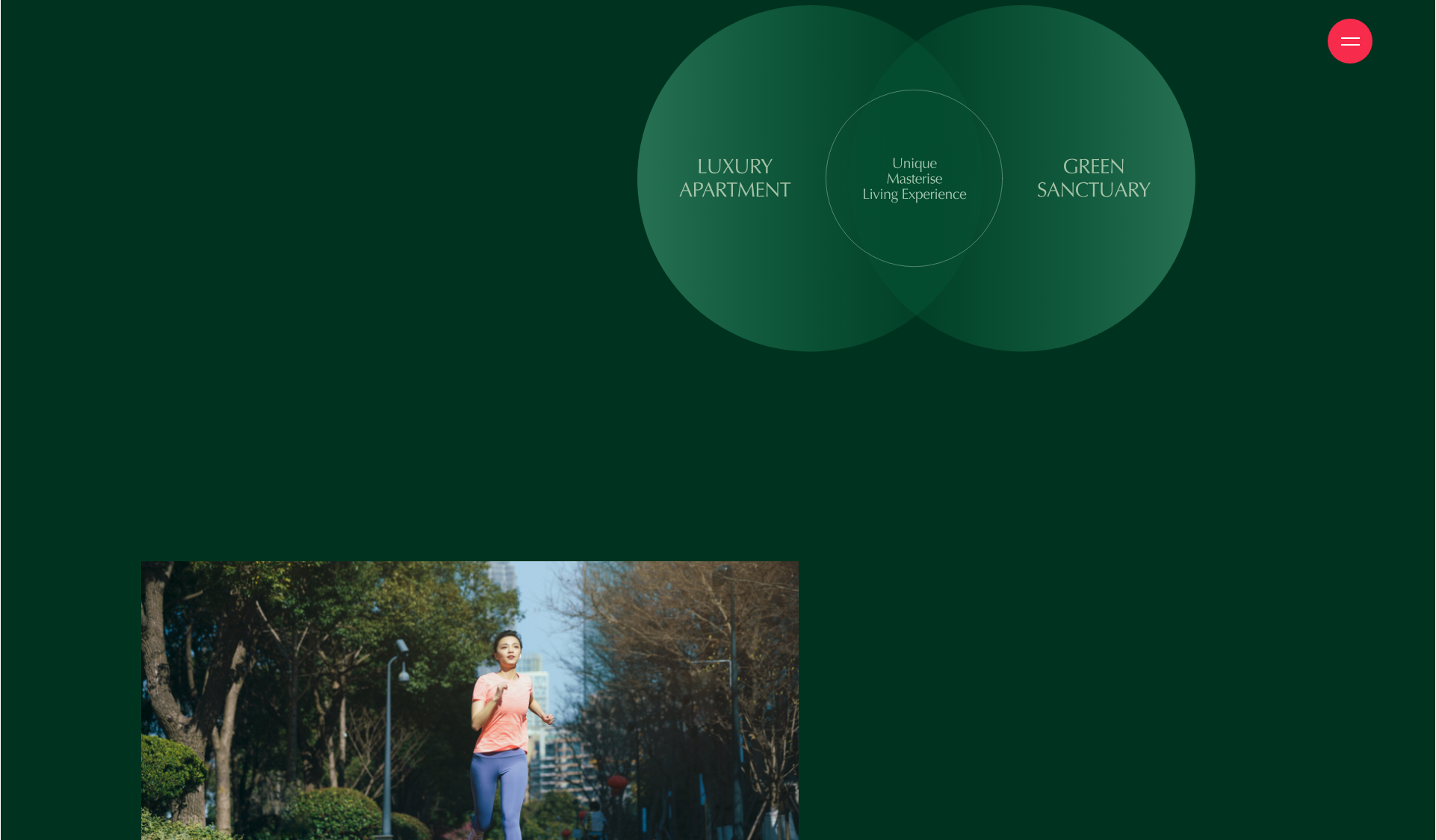
scroll to position [5552, 0]
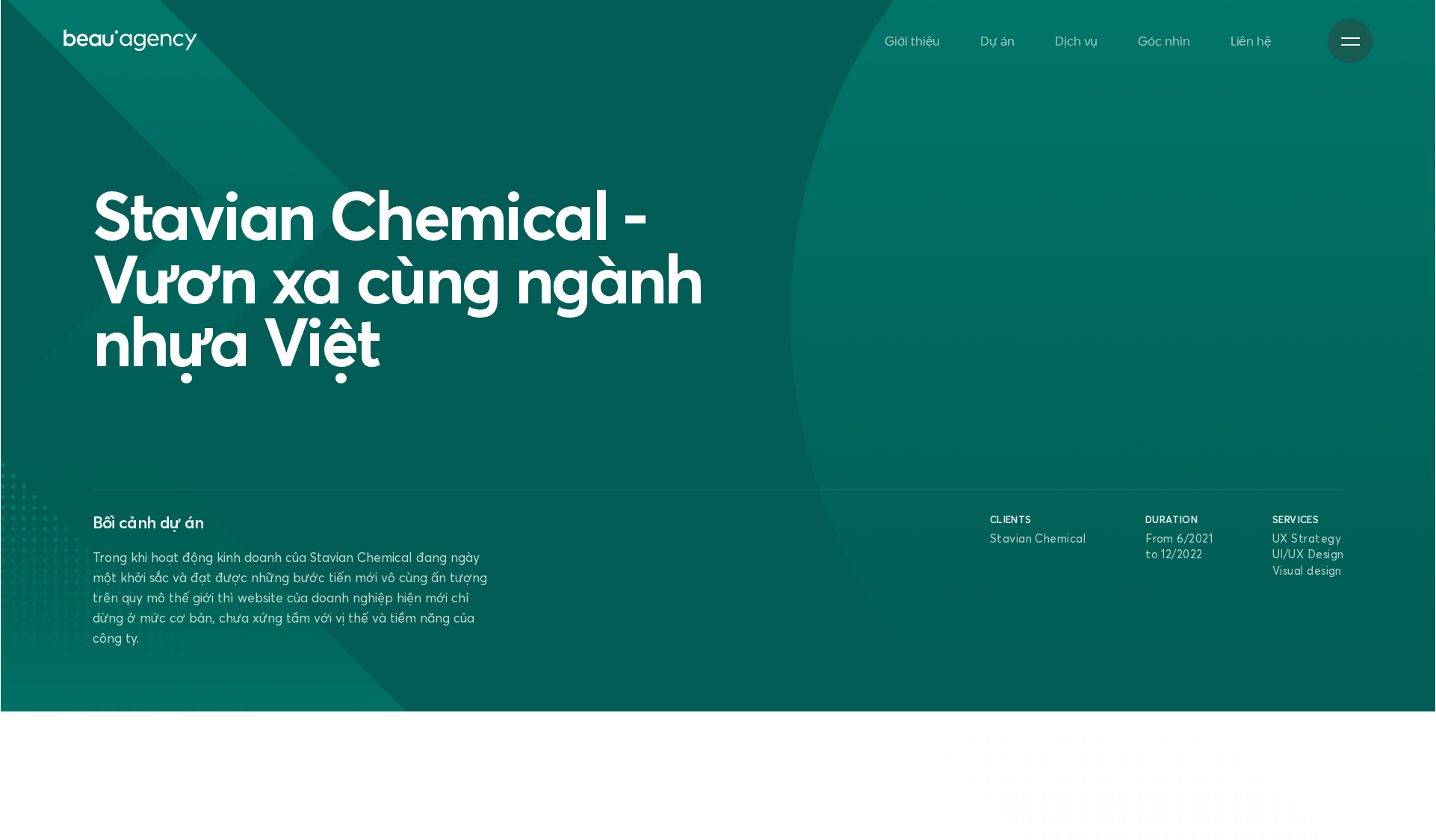
scroll to position [5, 0]
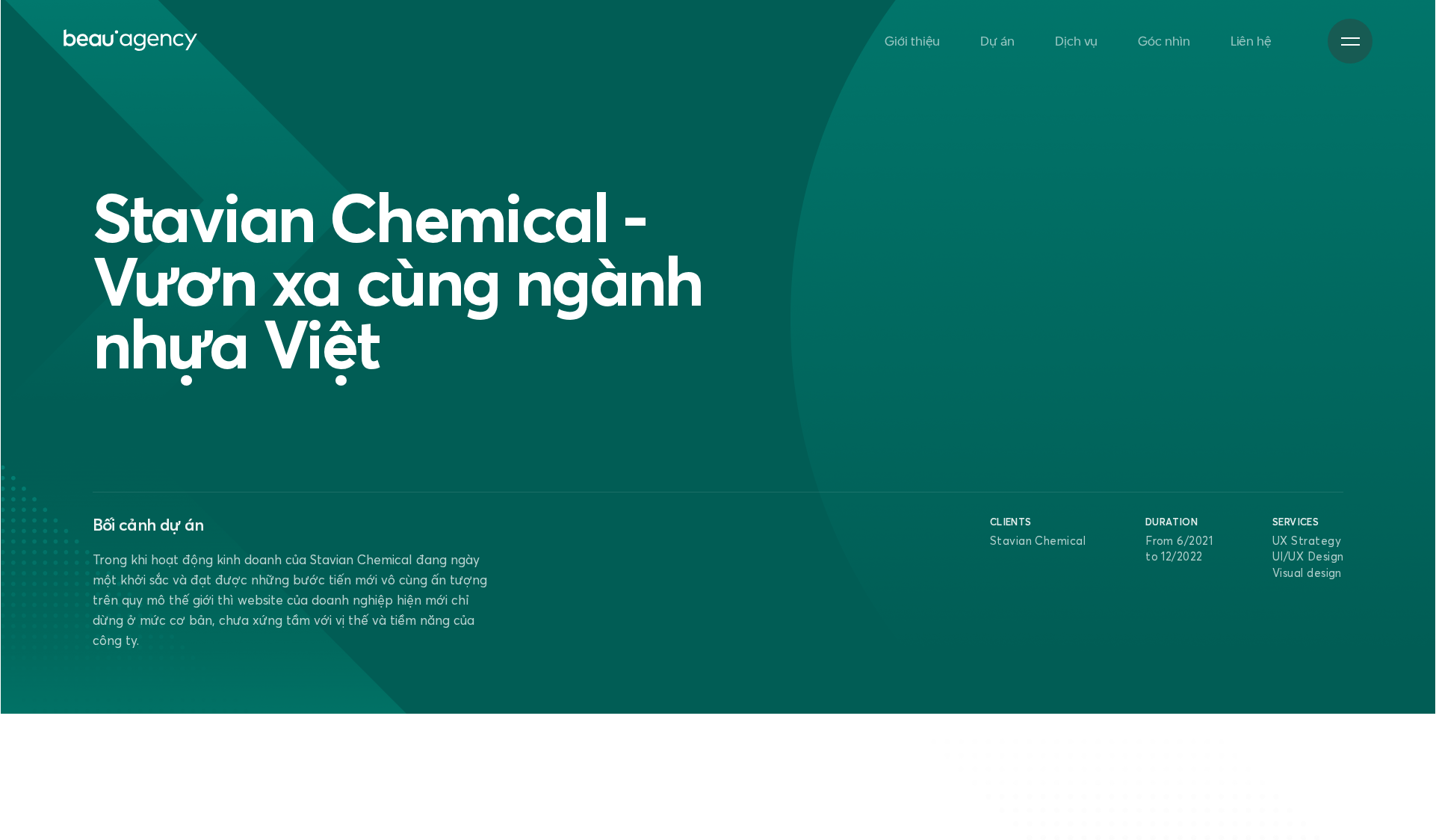
click at [319, 601] on p "Trong khi hoạt động kinh doanh của Stavian Chemical đang ngày một khởi sắc và đ…" at bounding box center [296, 599] width 407 height 101
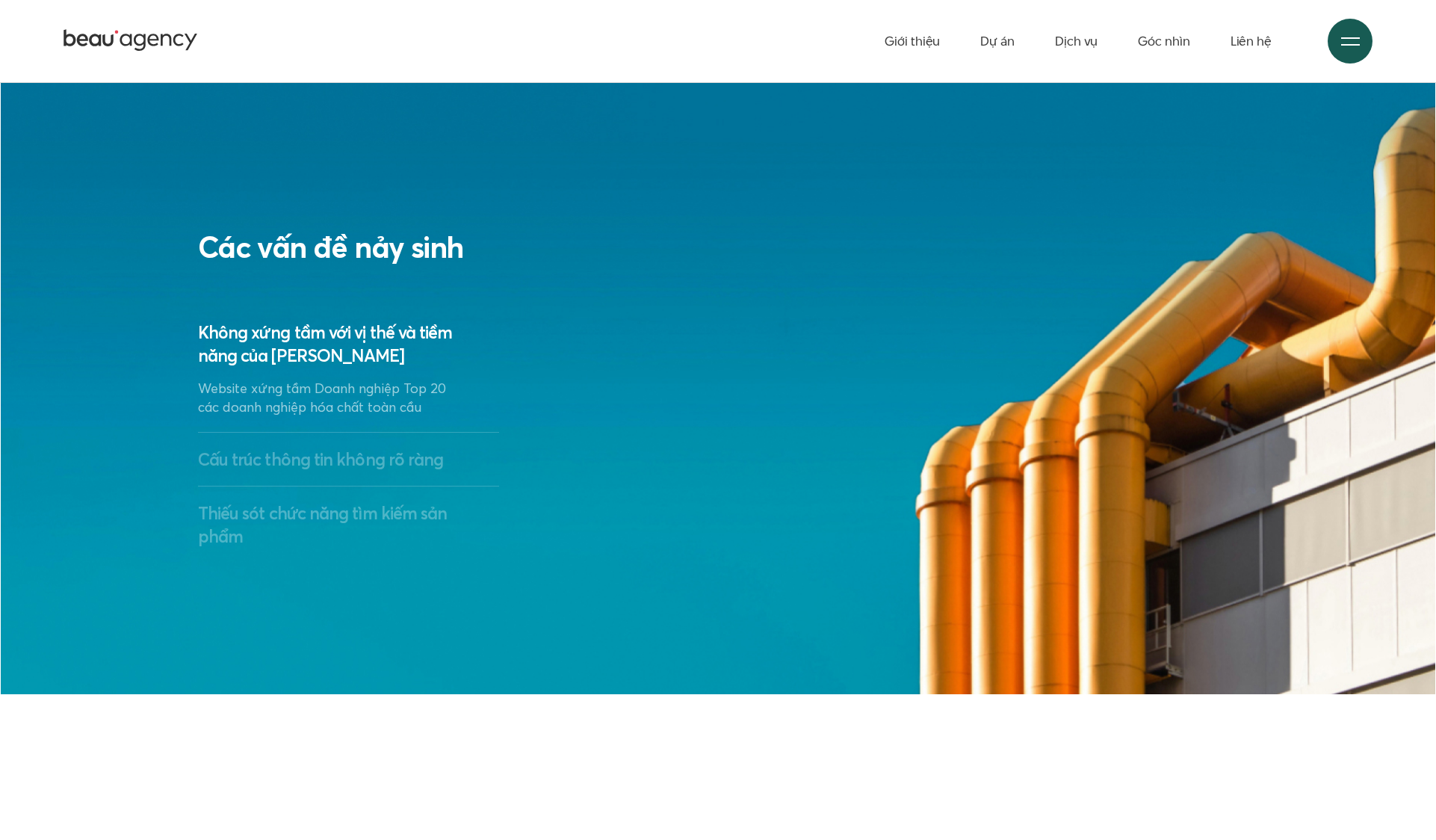
scroll to position [2864, 0]
click at [320, 448] on h3 "Cấu trúc thông tin không rõ ràng" at bounding box center [349, 459] width 302 height 24
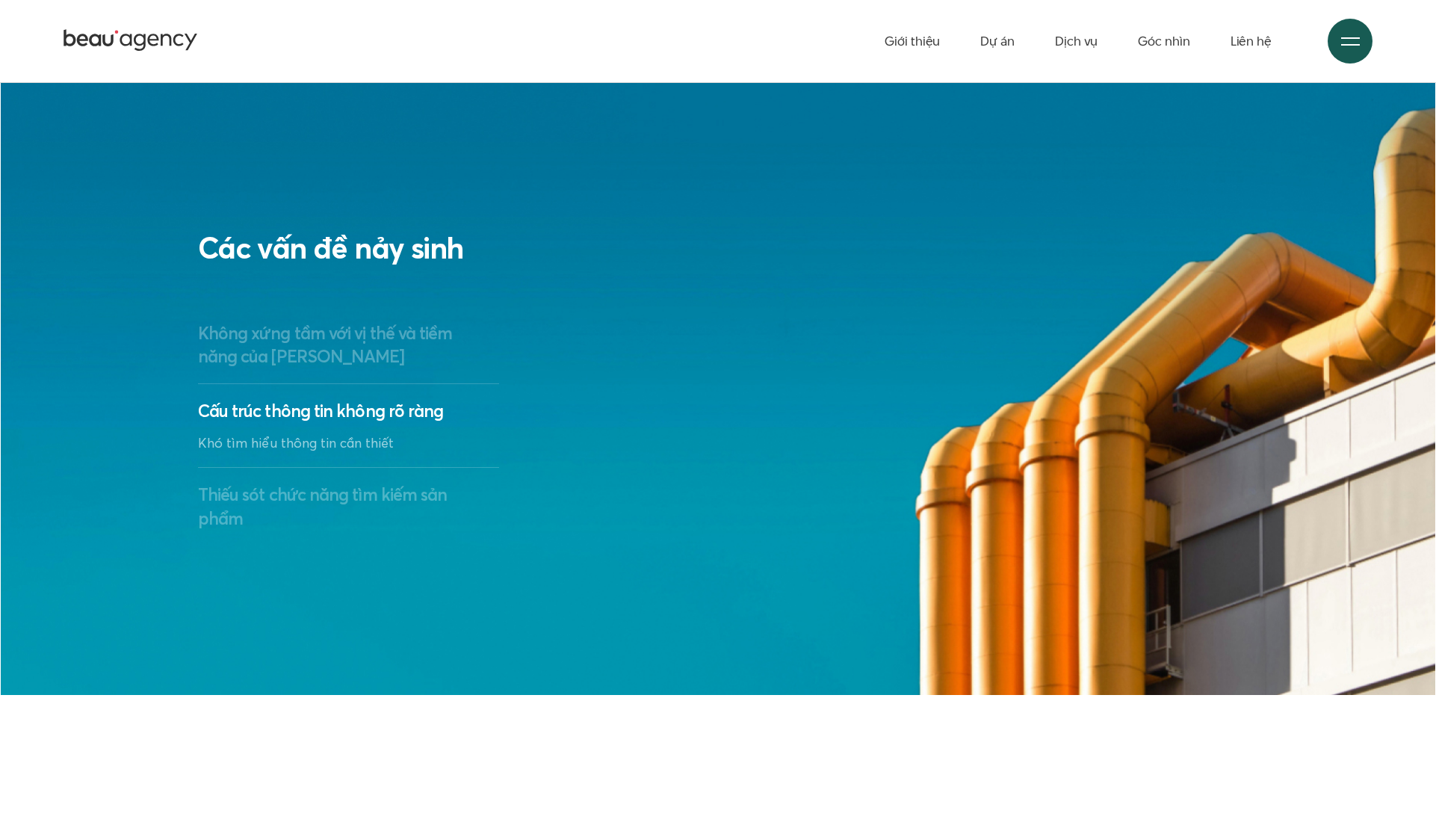
drag, startPoint x: 364, startPoint y: 473, endPoint x: 413, endPoint y: 477, distance: 49.2
click at [364, 483] on h3 "Thiếu sót chức năng tìm kiếm sản phẩm" at bounding box center [349, 506] width 302 height 46
